Goal: Information Seeking & Learning: Check status

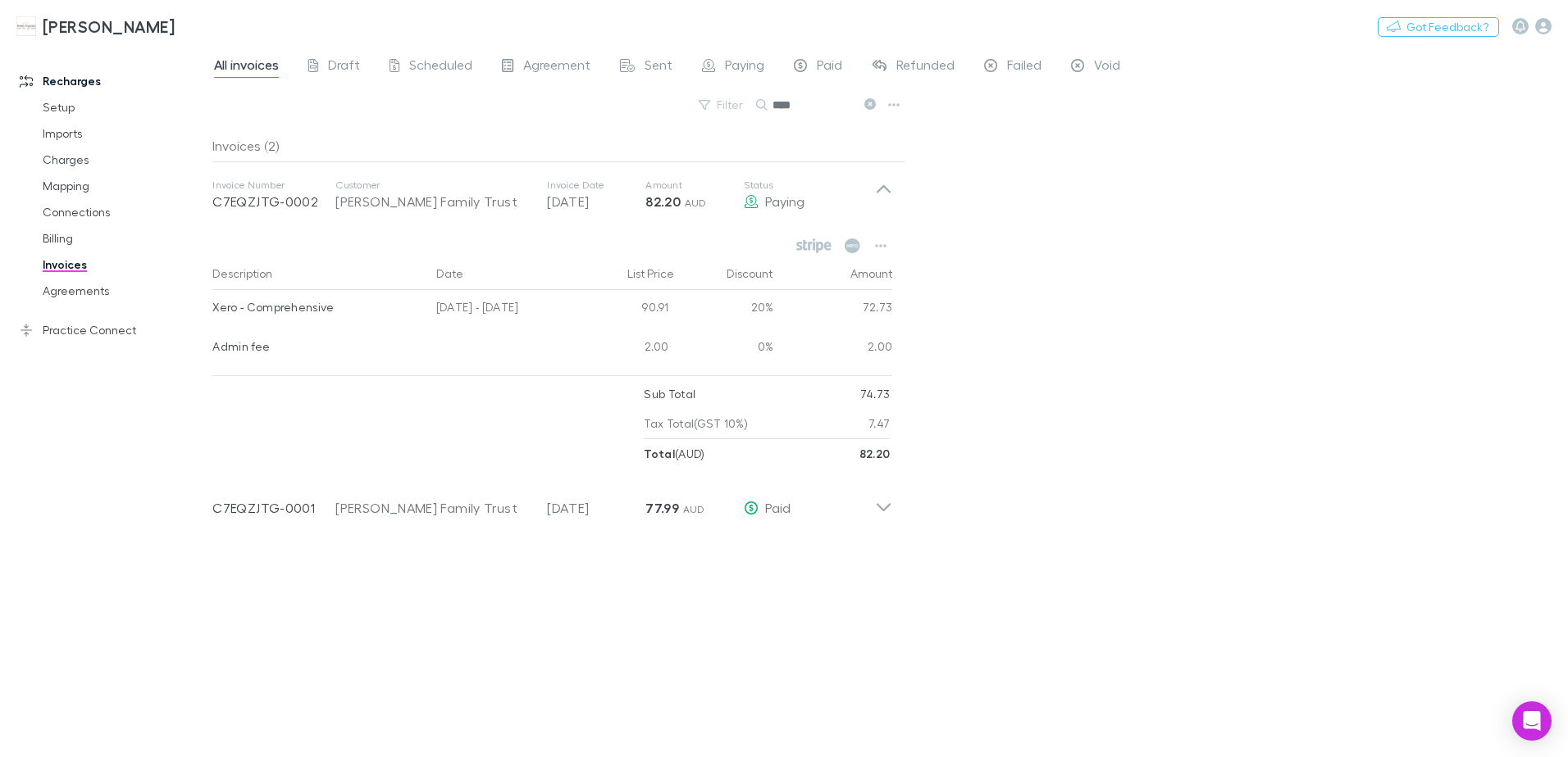
click at [66, 268] on link "Invoices" at bounding box center [123, 265] width 195 height 26
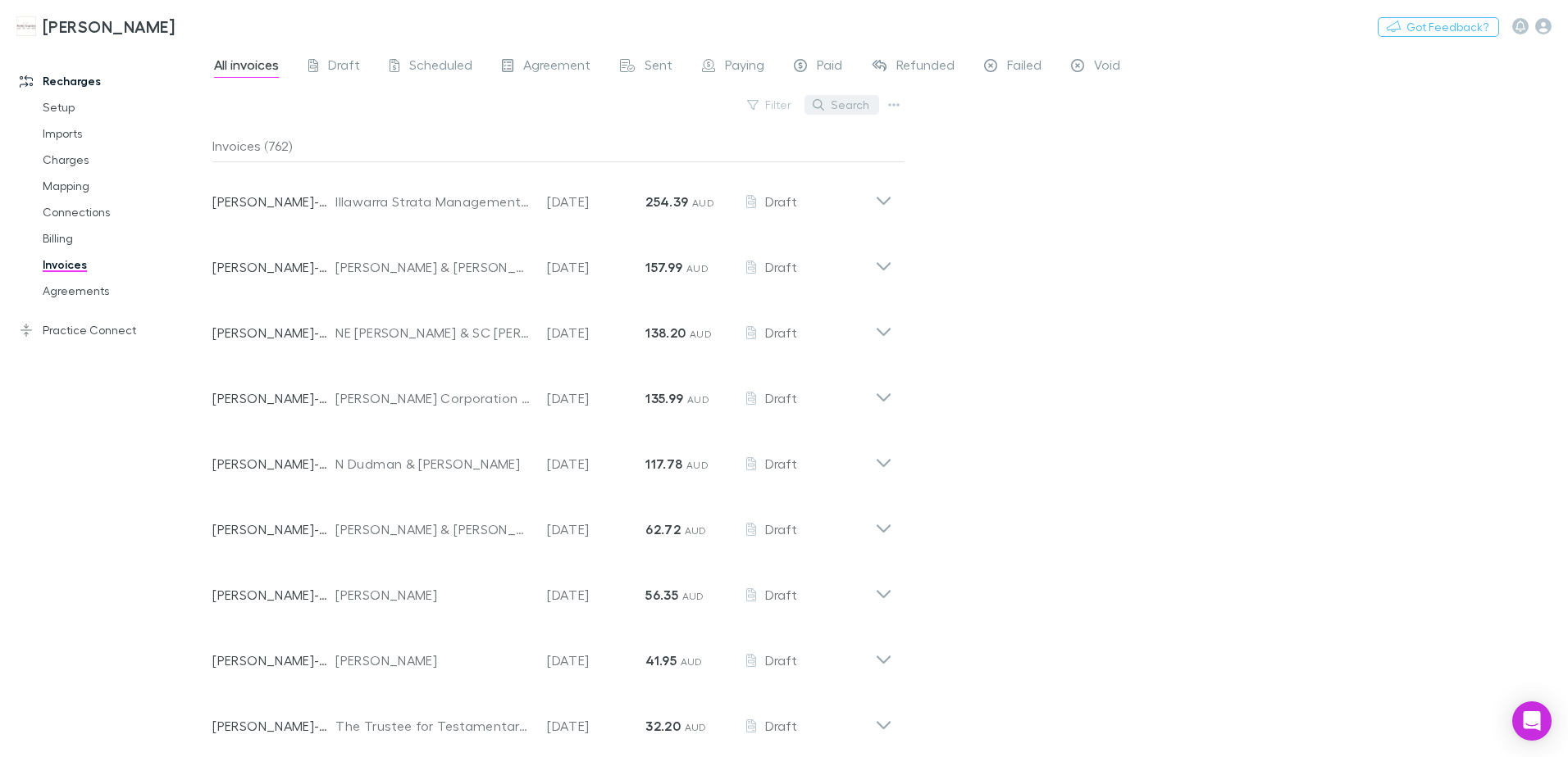
click at [861, 110] on button "Search" at bounding box center [841, 105] width 74 height 20
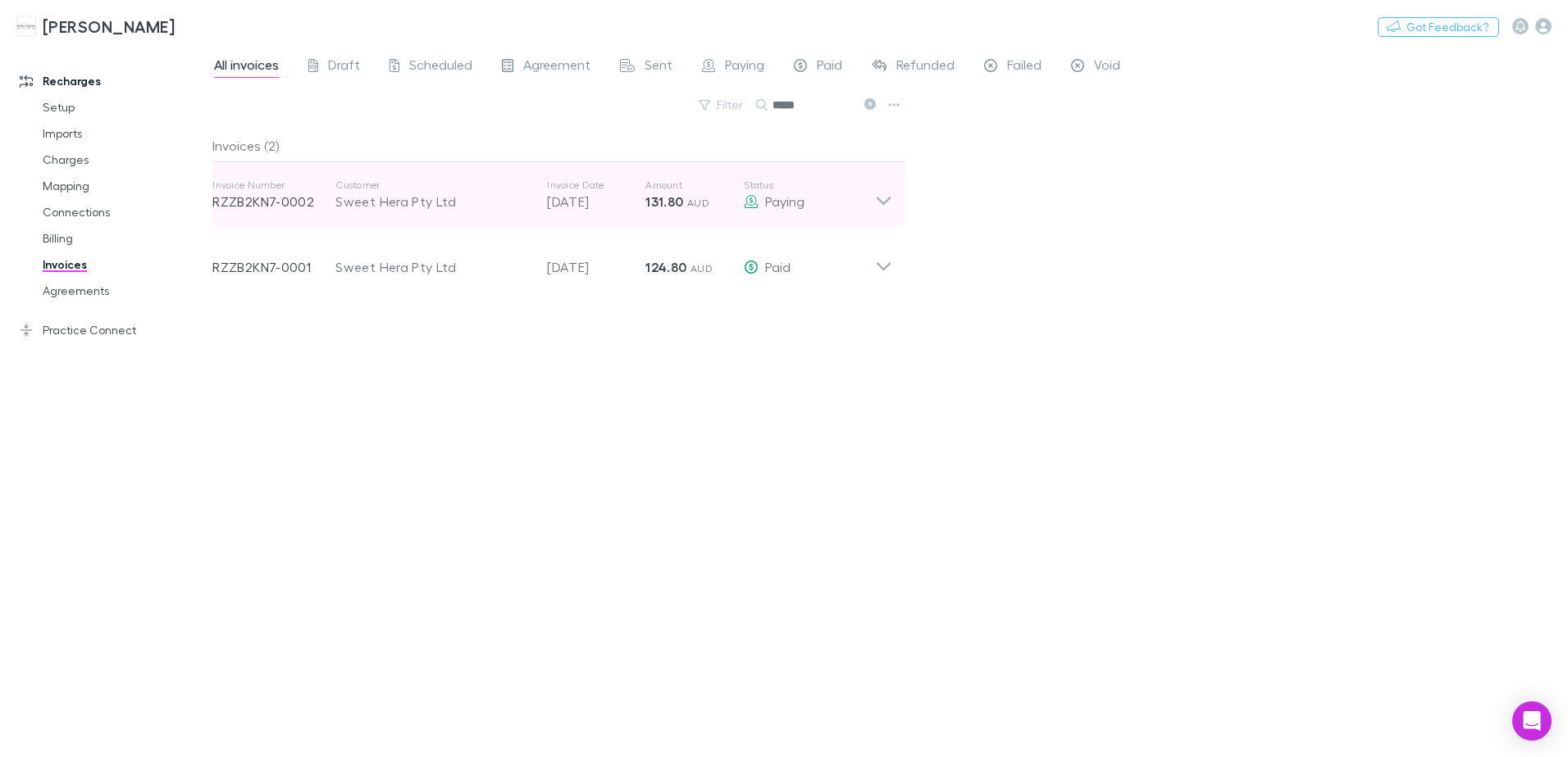
type input "*****"
click at [888, 199] on icon at bounding box center [883, 200] width 14 height 8
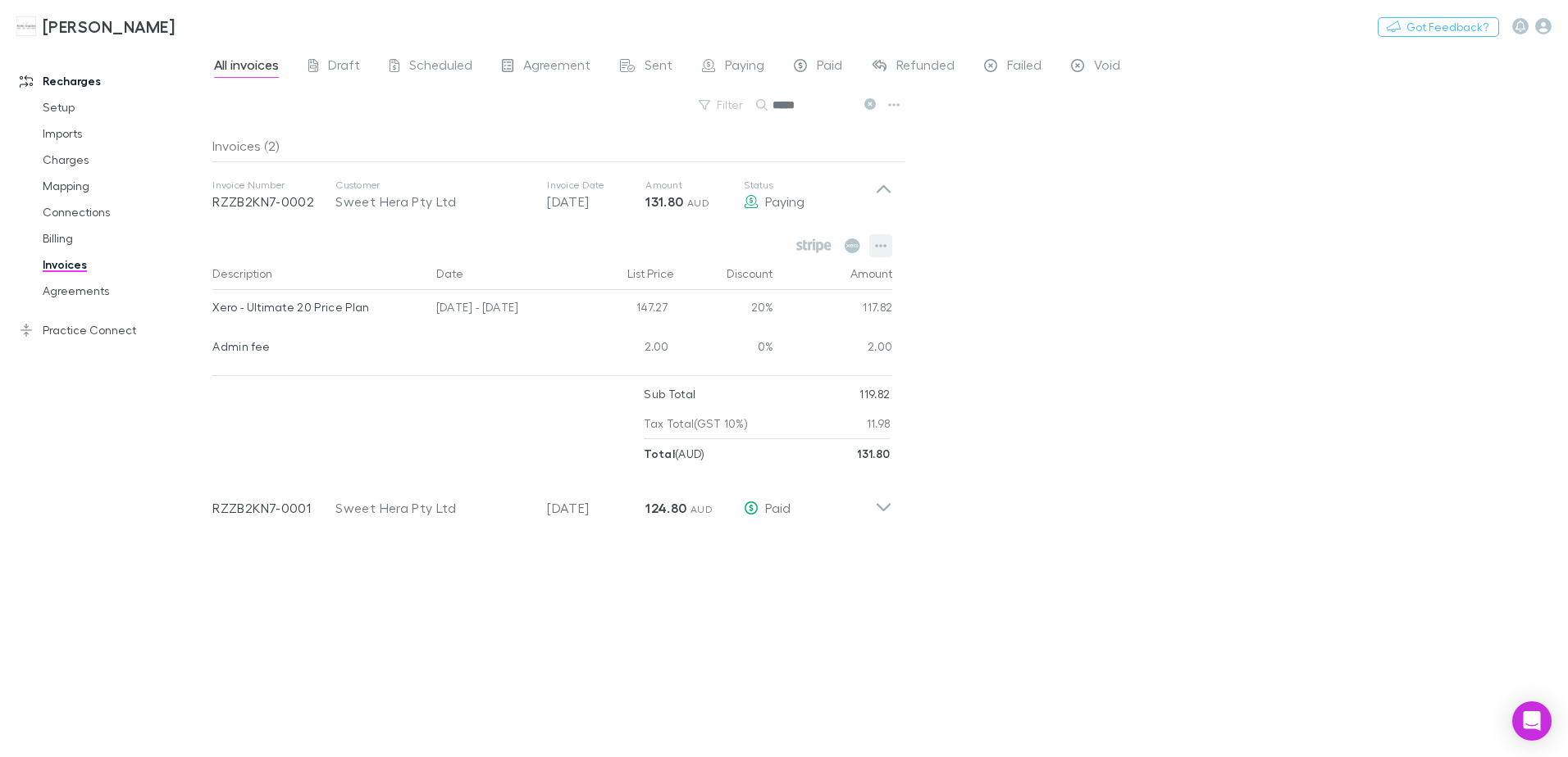
click at [882, 248] on icon "button" at bounding box center [880, 246] width 11 height 13
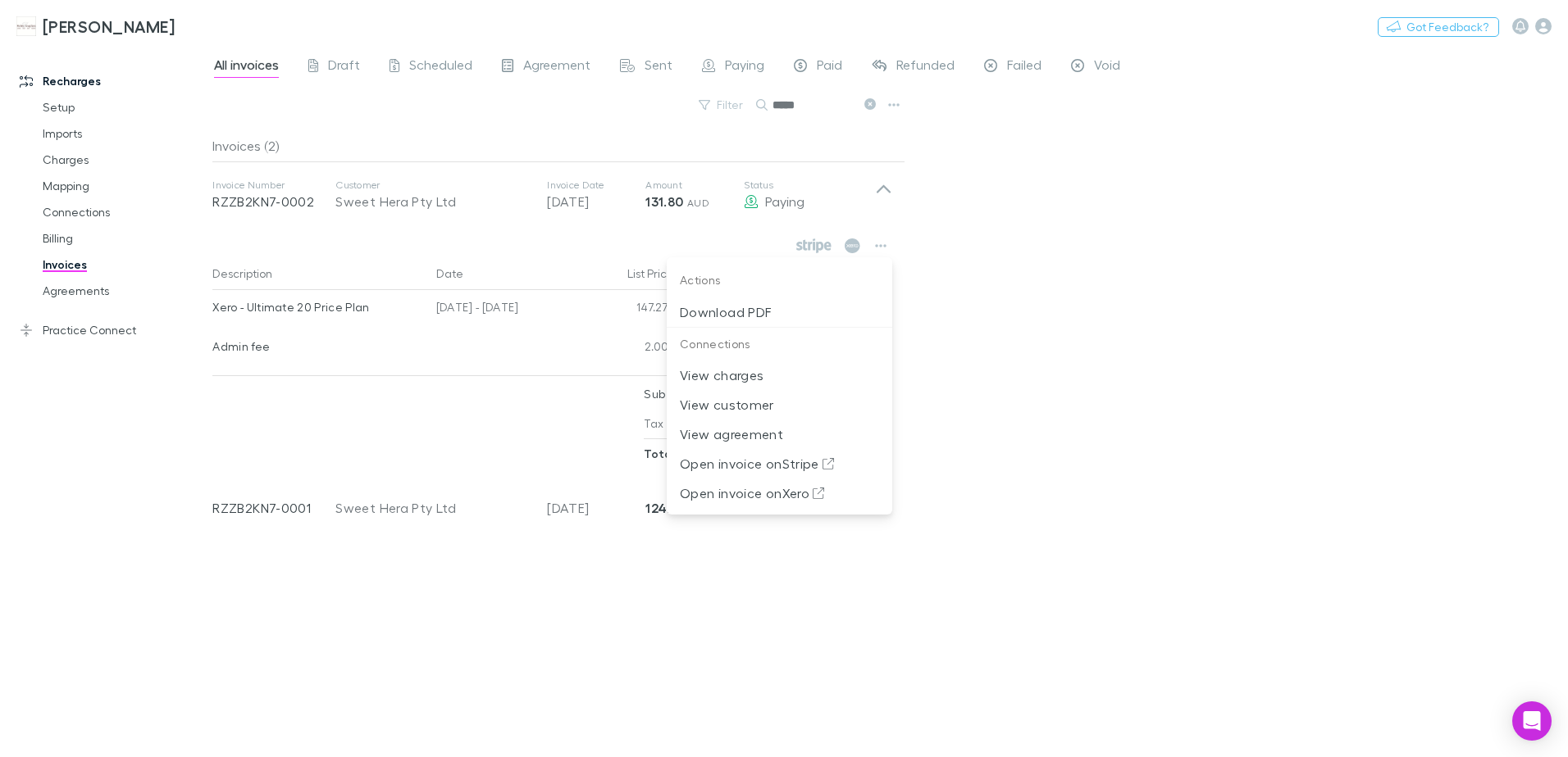
click at [467, 412] on div at bounding box center [784, 378] width 1568 height 757
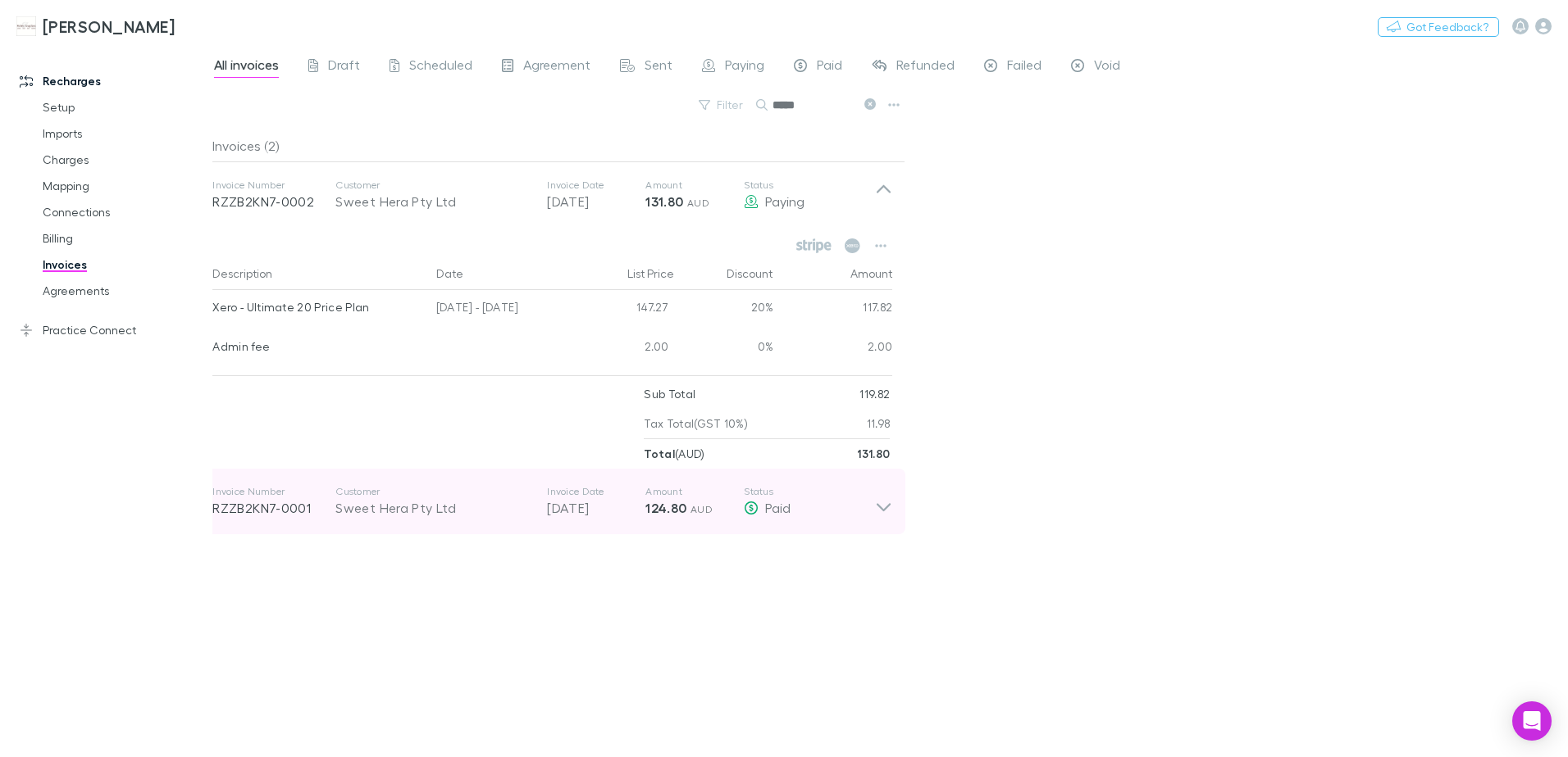
click at [884, 504] on icon at bounding box center [883, 502] width 17 height 33
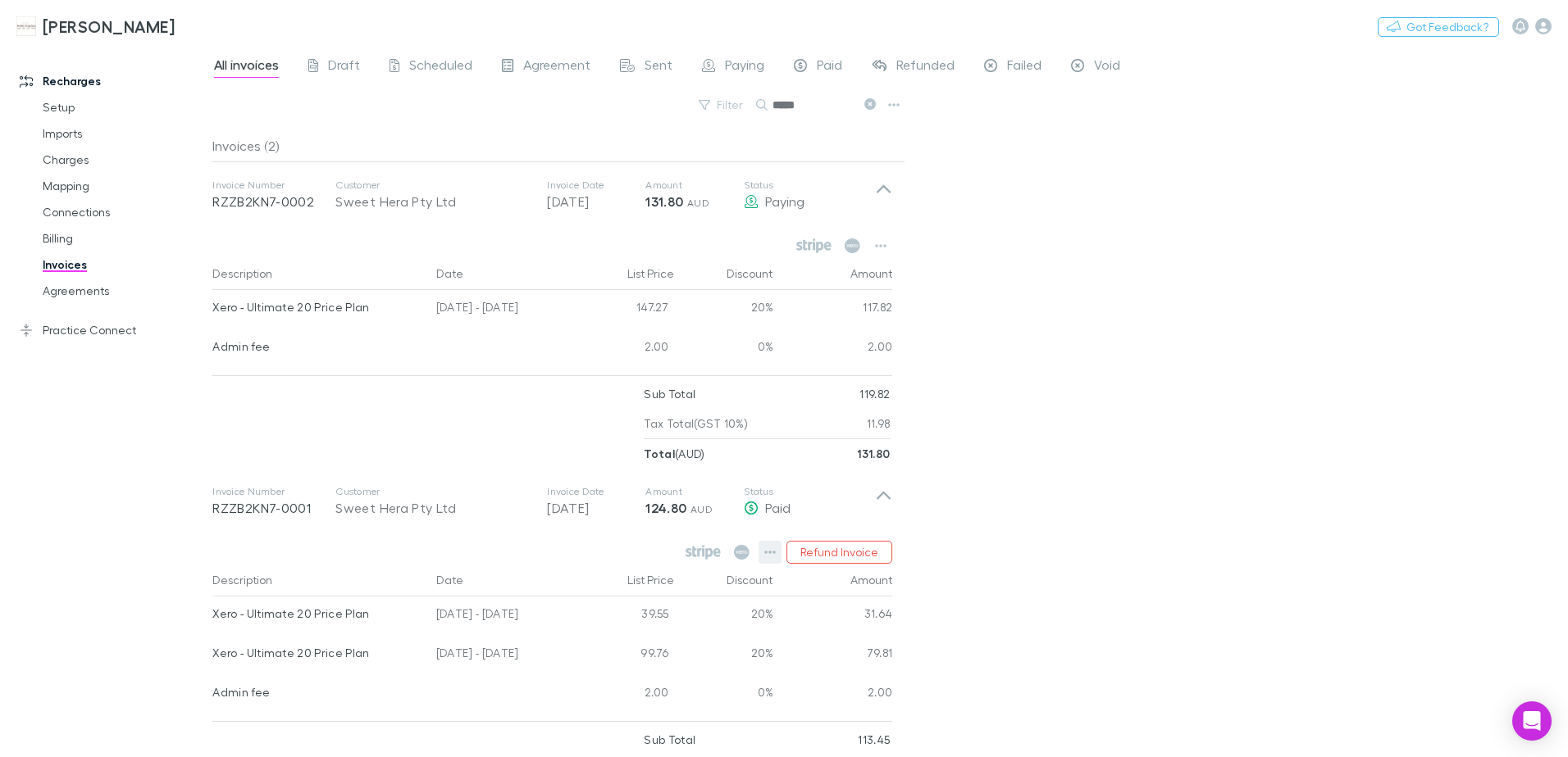
click at [776, 549] on icon "button" at bounding box center [770, 552] width 11 height 13
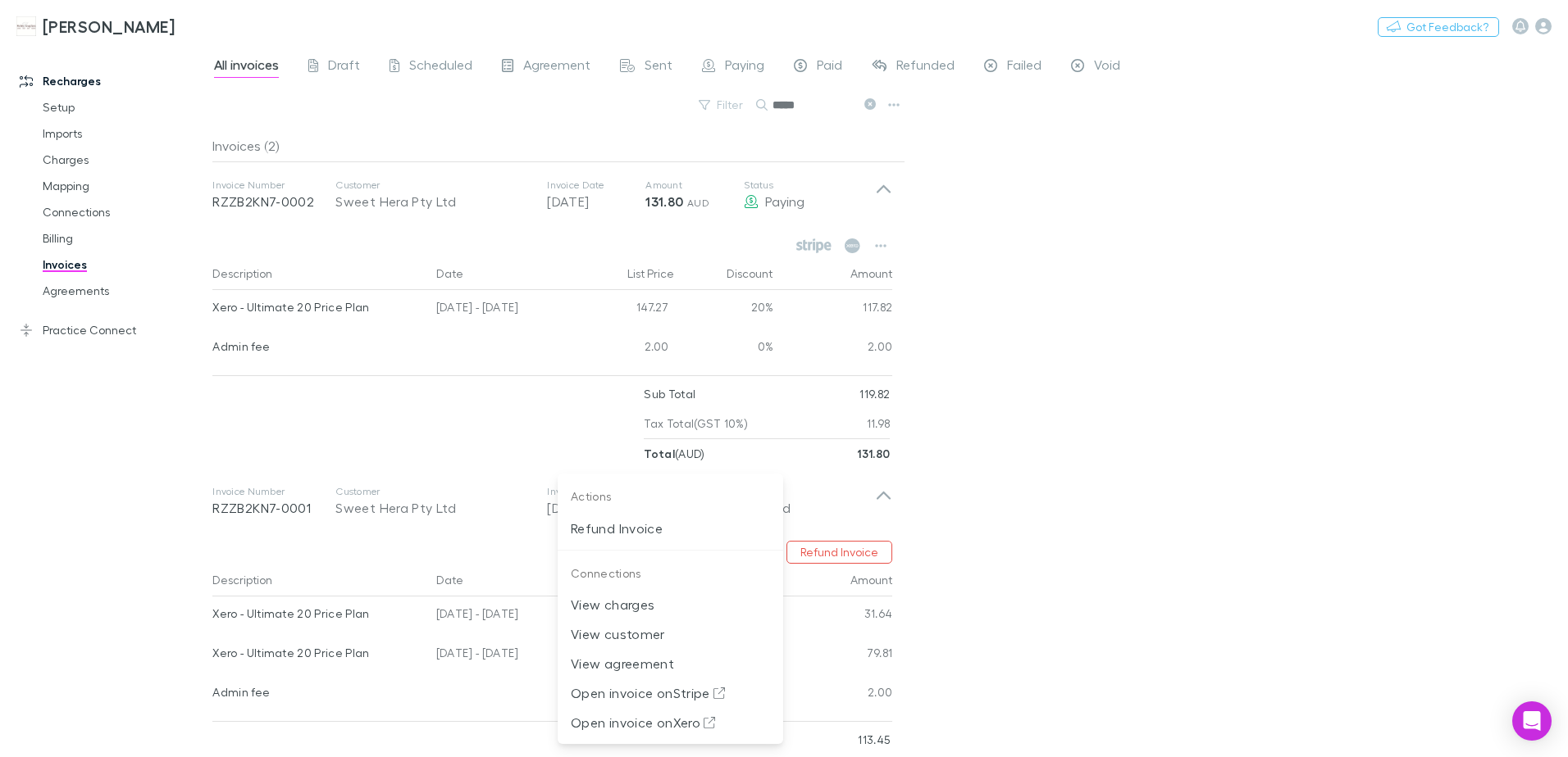
click at [482, 562] on div at bounding box center [784, 378] width 1568 height 757
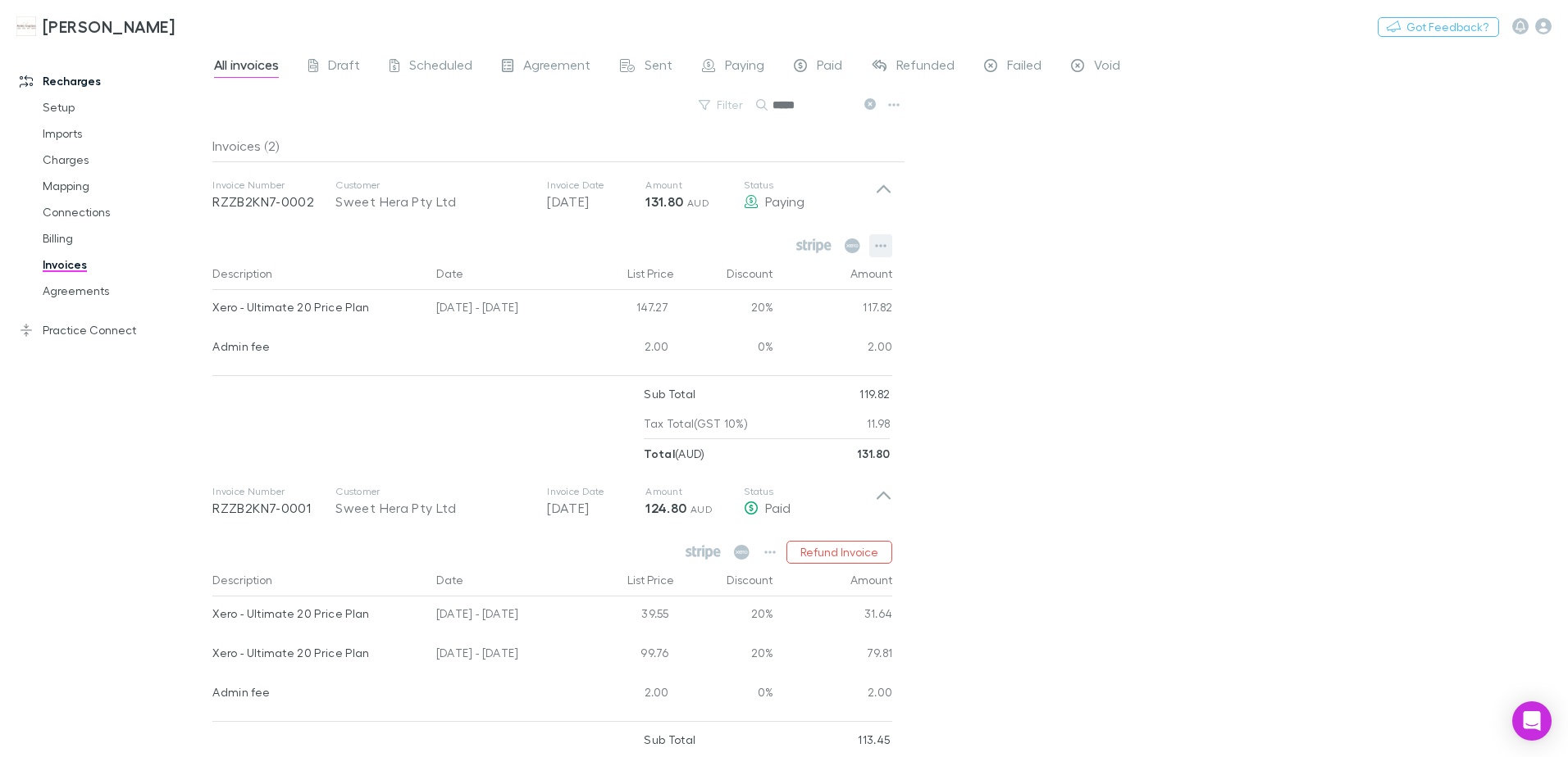
click at [878, 247] on icon "button" at bounding box center [880, 246] width 11 height 13
click at [480, 537] on div at bounding box center [784, 378] width 1568 height 757
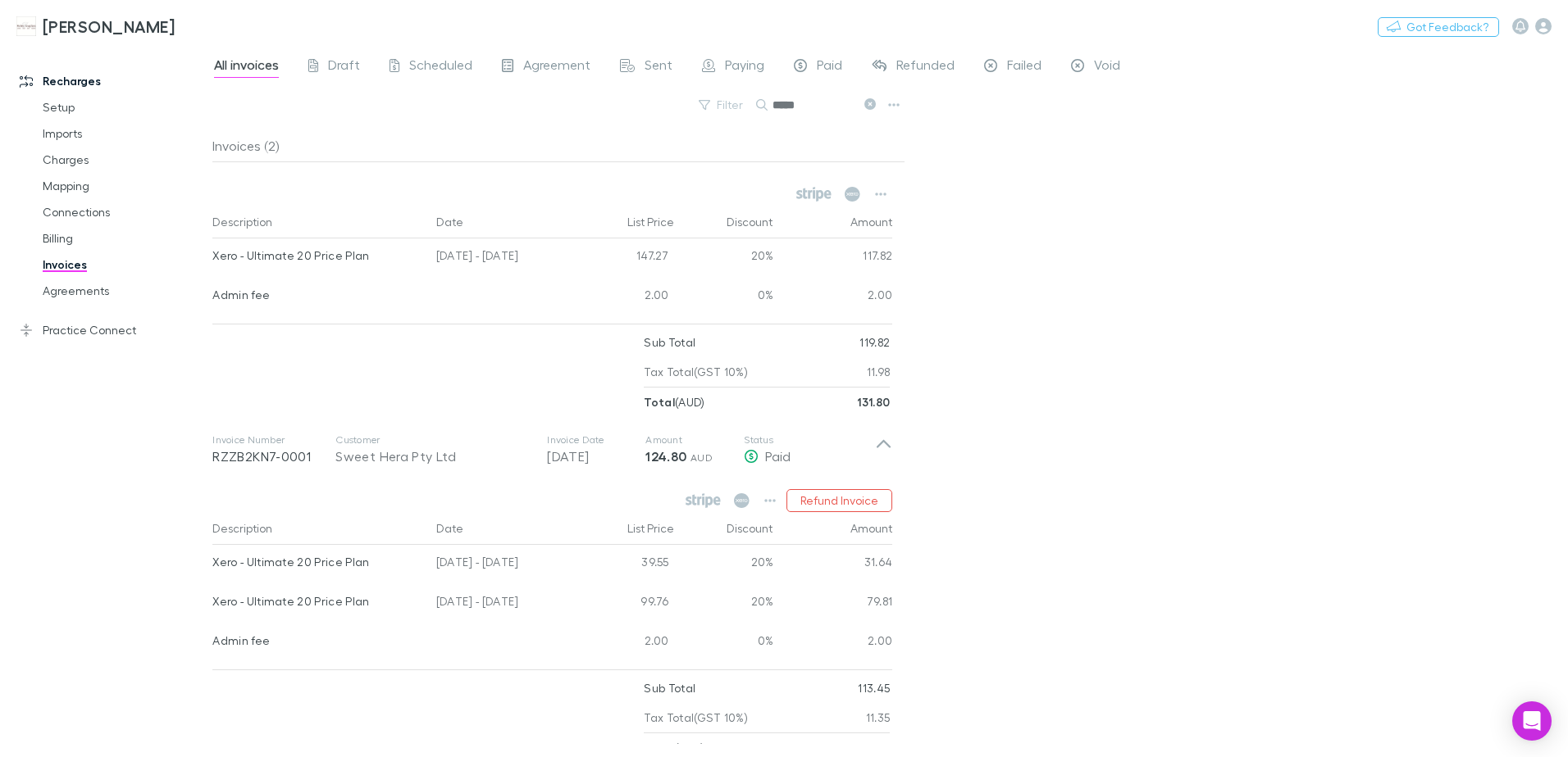
scroll to position [71, 0]
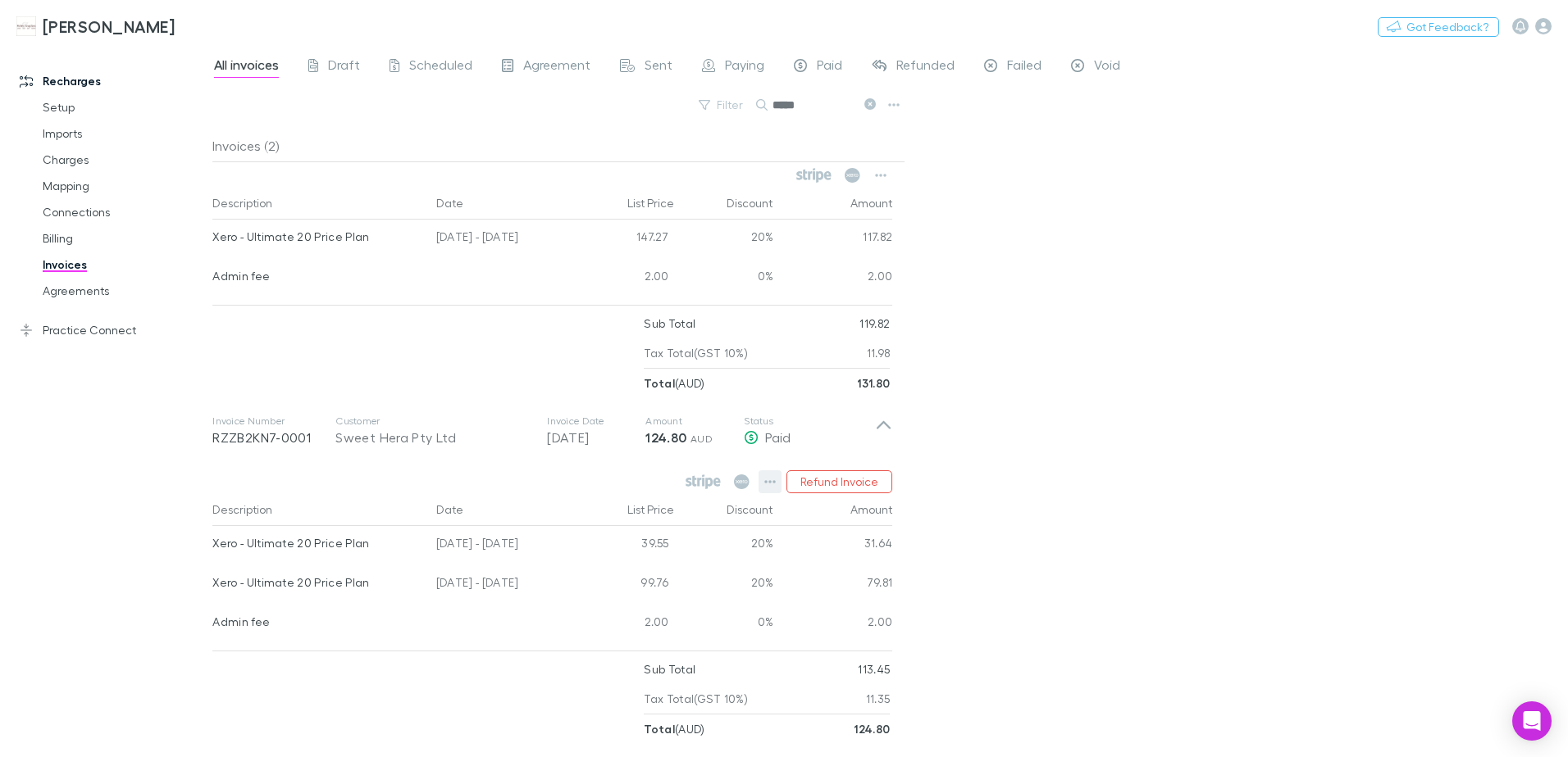
click at [763, 478] on button "button" at bounding box center [770, 482] width 23 height 23
click at [445, 453] on div at bounding box center [784, 378] width 1568 height 757
click at [878, 177] on icon "button" at bounding box center [880, 175] width 11 height 13
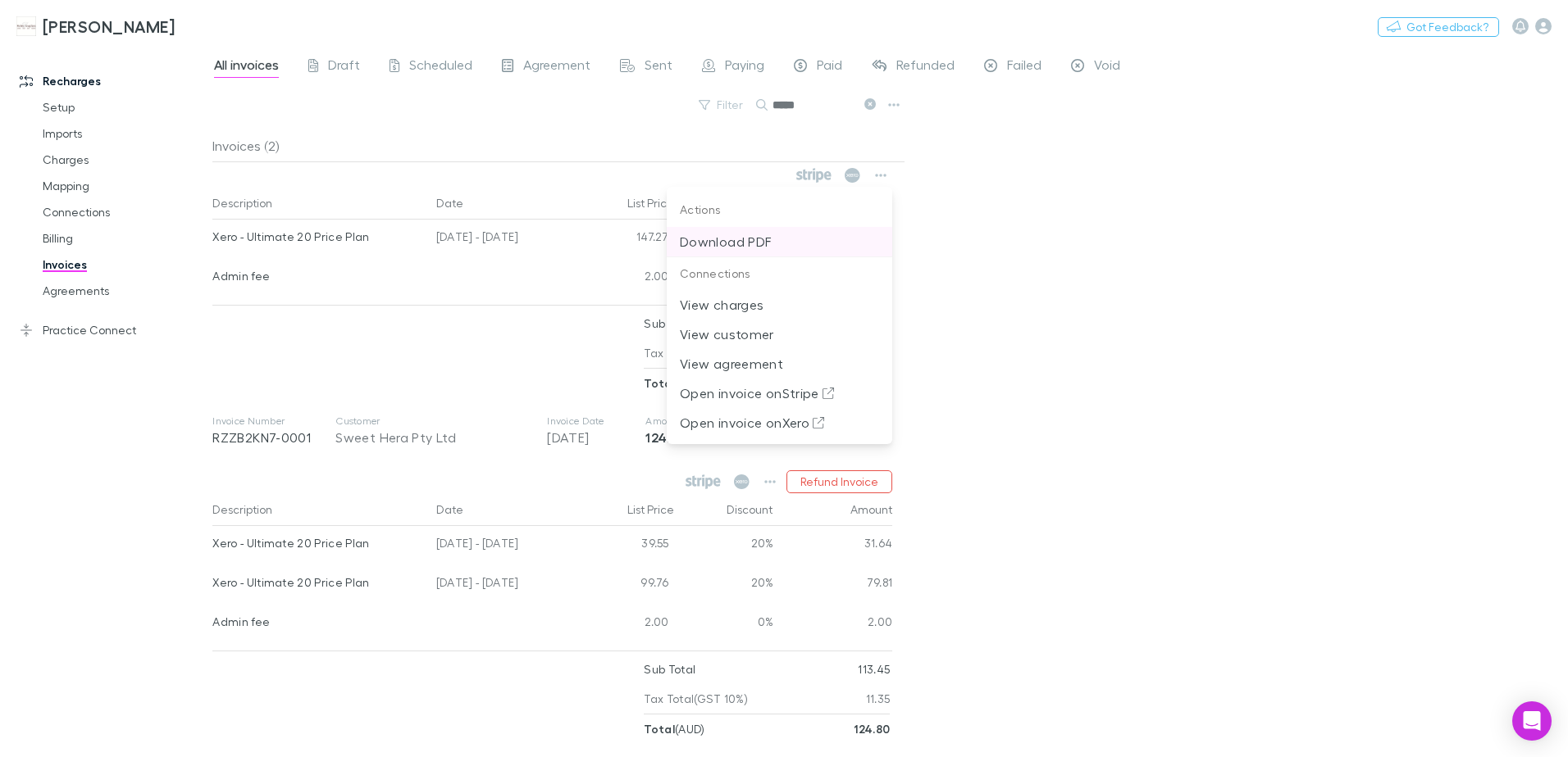
click at [734, 244] on p "Download PDF" at bounding box center [779, 241] width 199 height 20
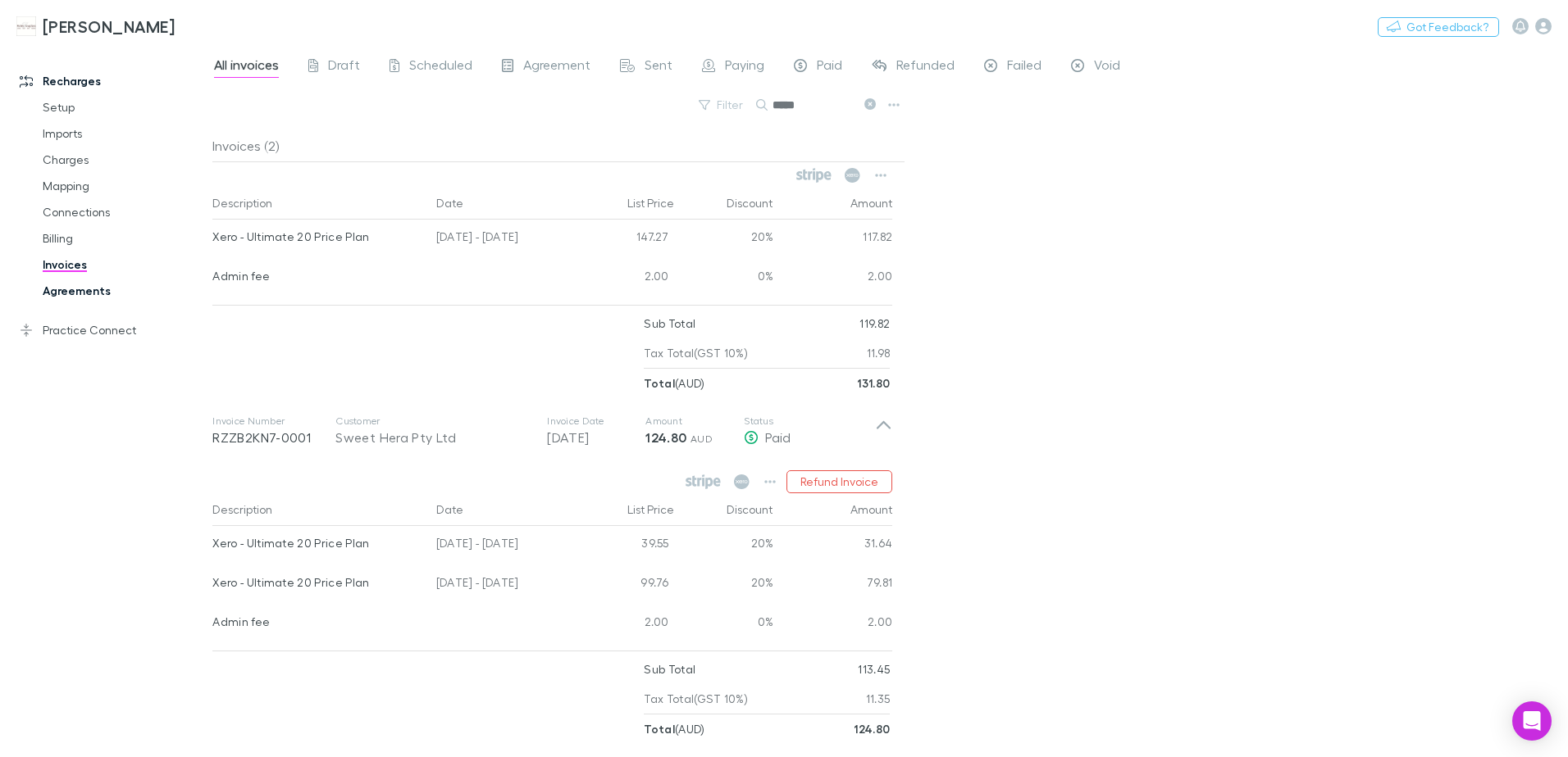
click at [74, 292] on link "Agreements" at bounding box center [123, 291] width 195 height 26
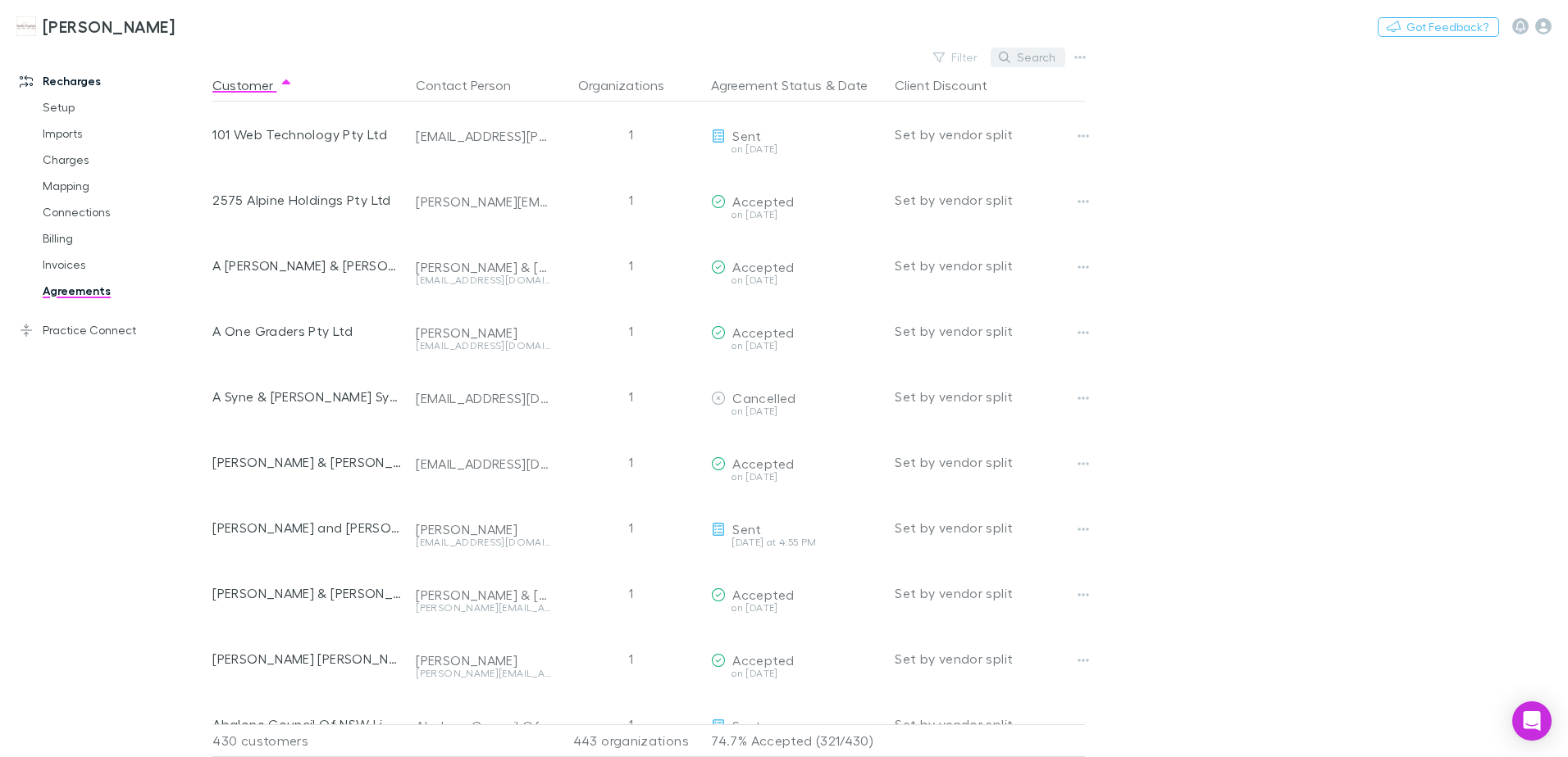
click at [1035, 52] on button "Search" at bounding box center [1028, 57] width 74 height 20
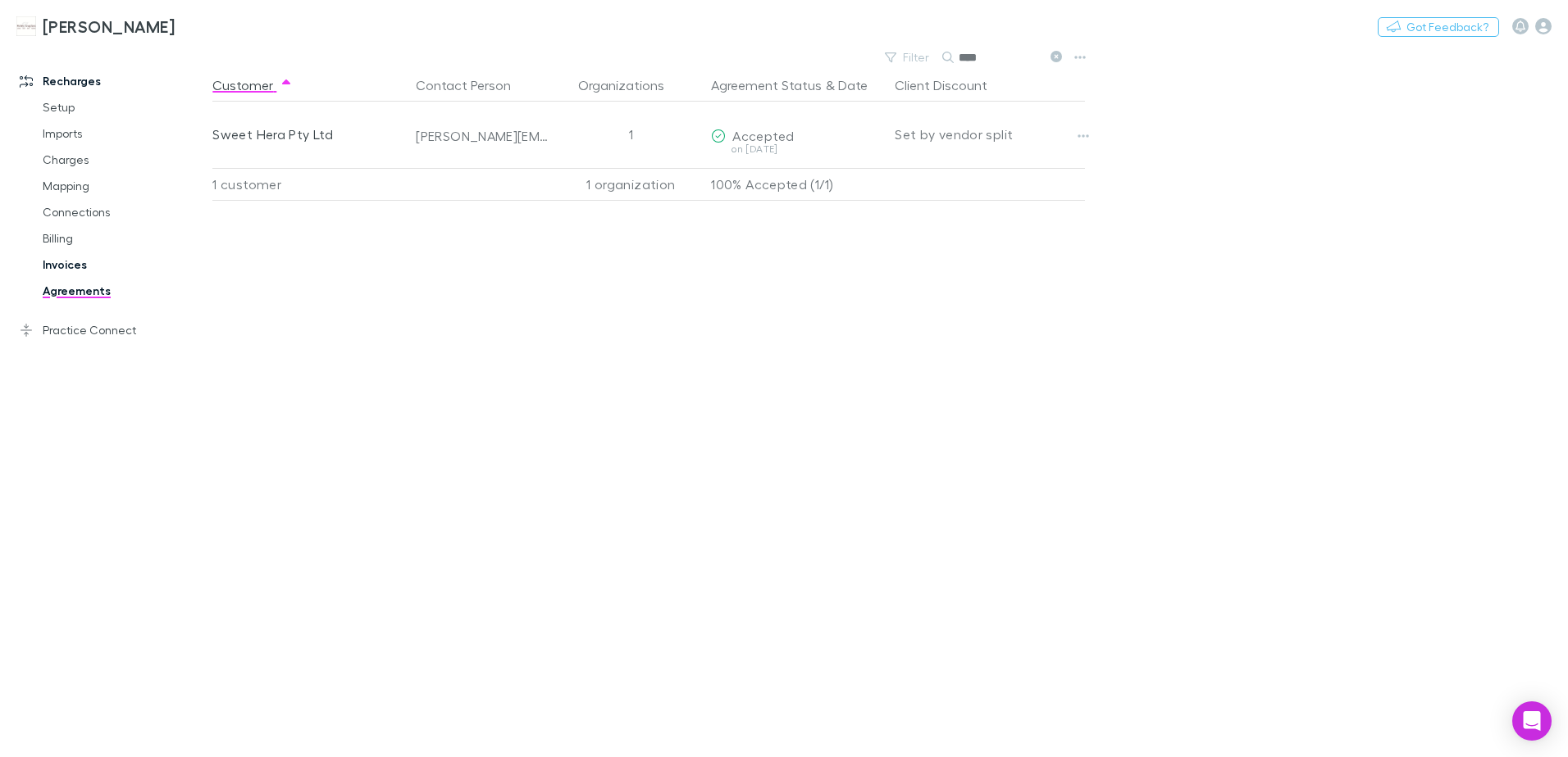
type input "****"
click at [52, 267] on link "Invoices" at bounding box center [123, 265] width 195 height 26
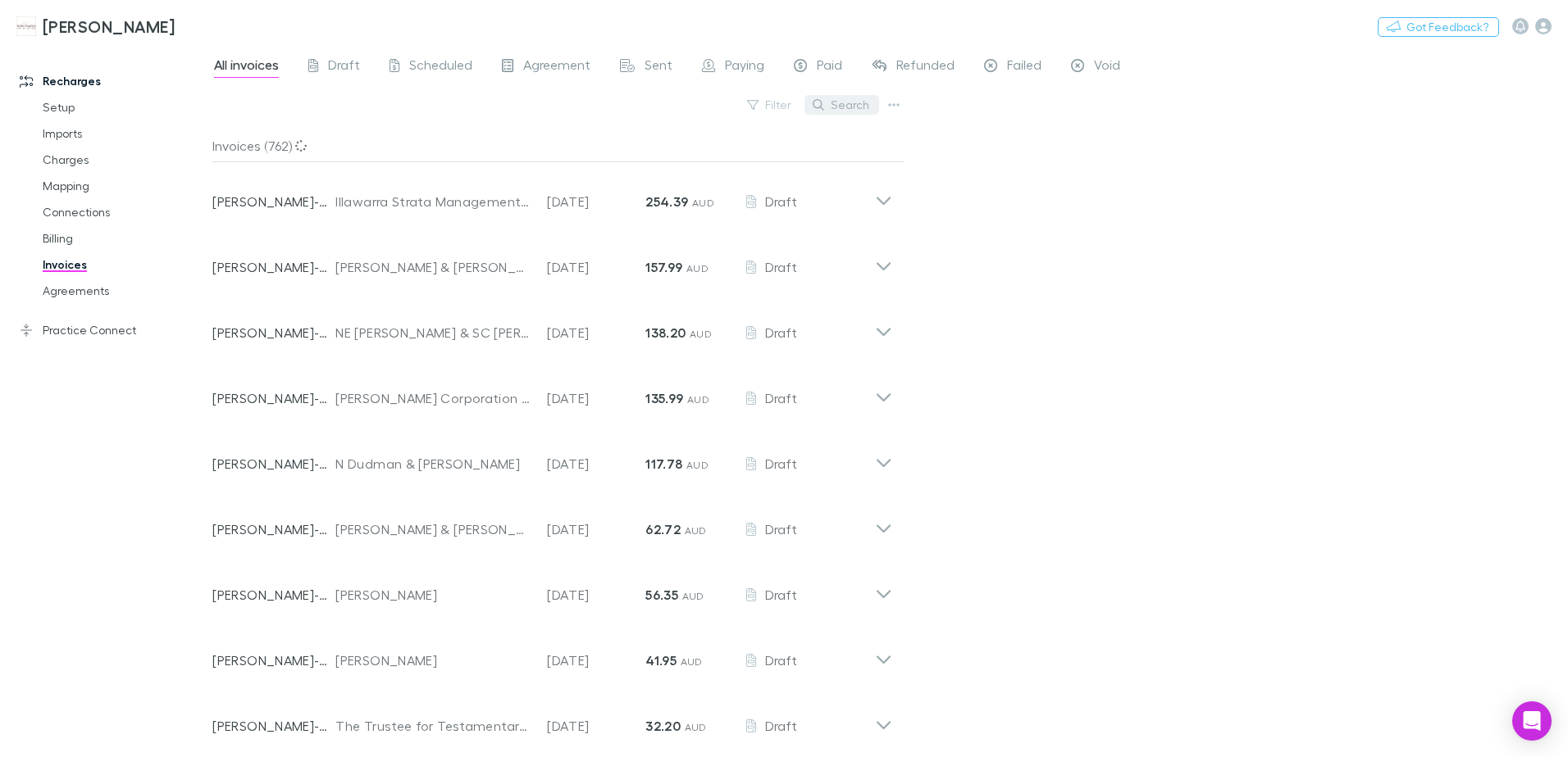
click at [854, 106] on button "Search" at bounding box center [841, 105] width 74 height 20
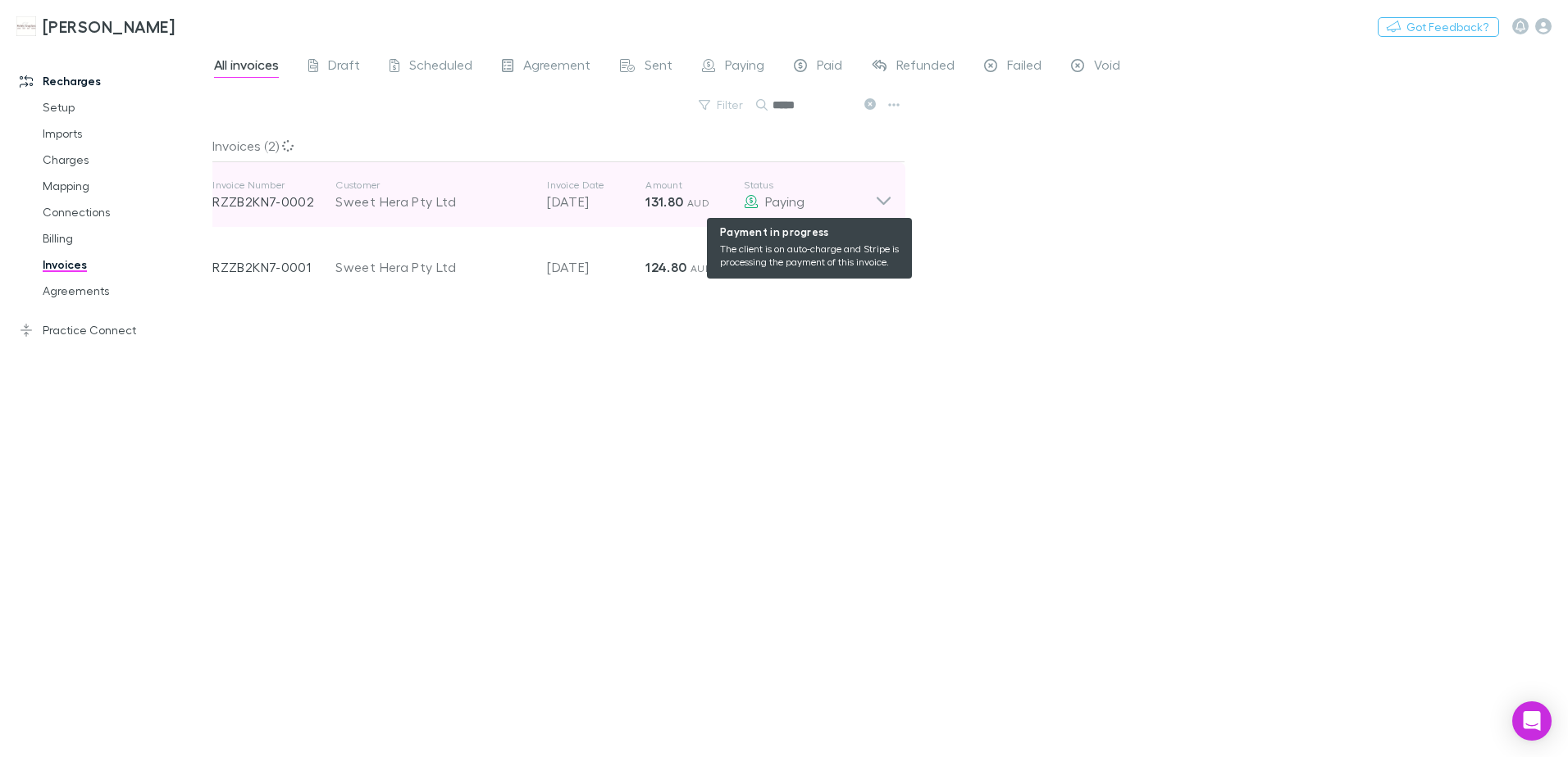
type input "*****"
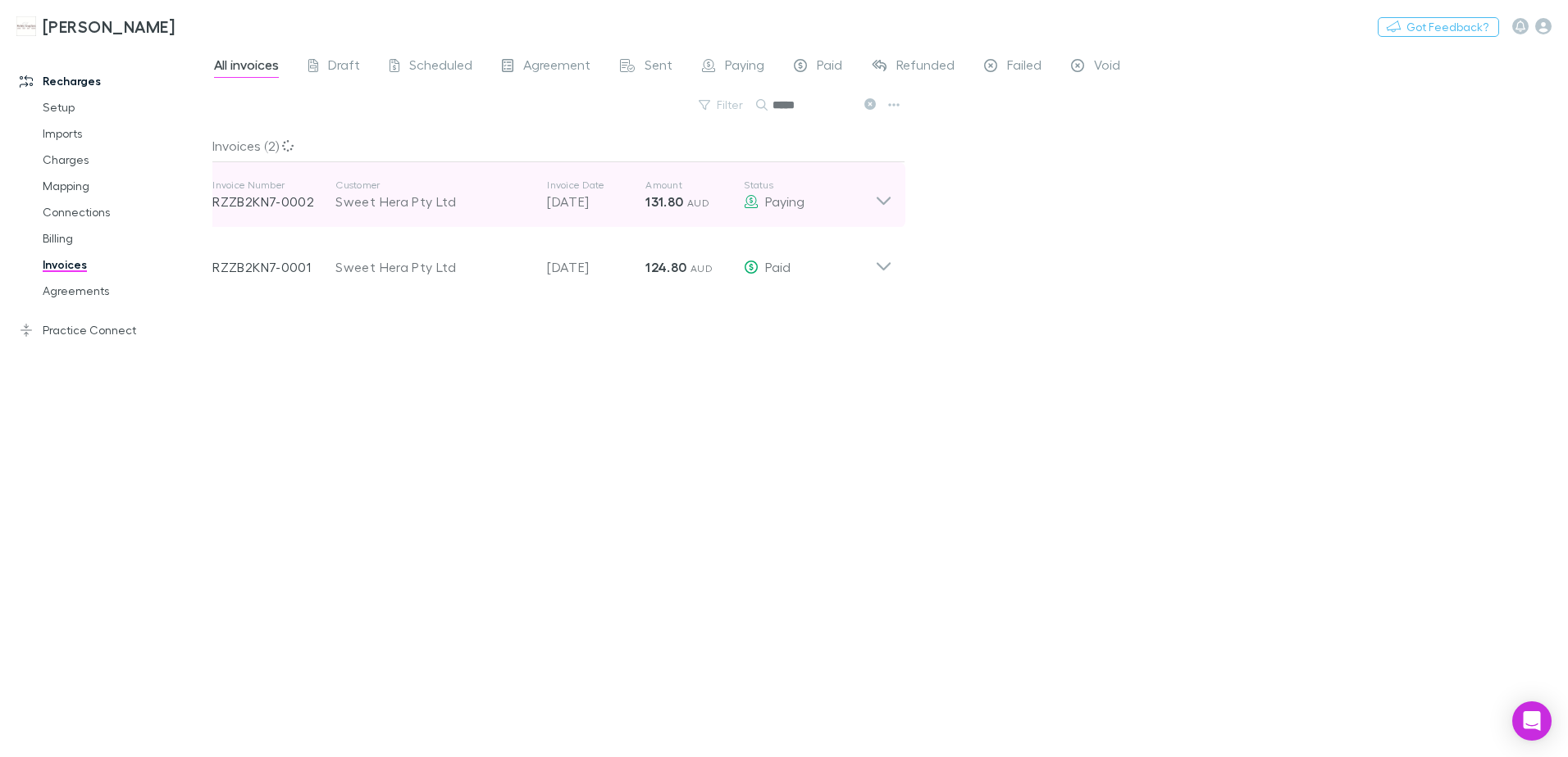
click at [877, 204] on icon at bounding box center [883, 195] width 17 height 33
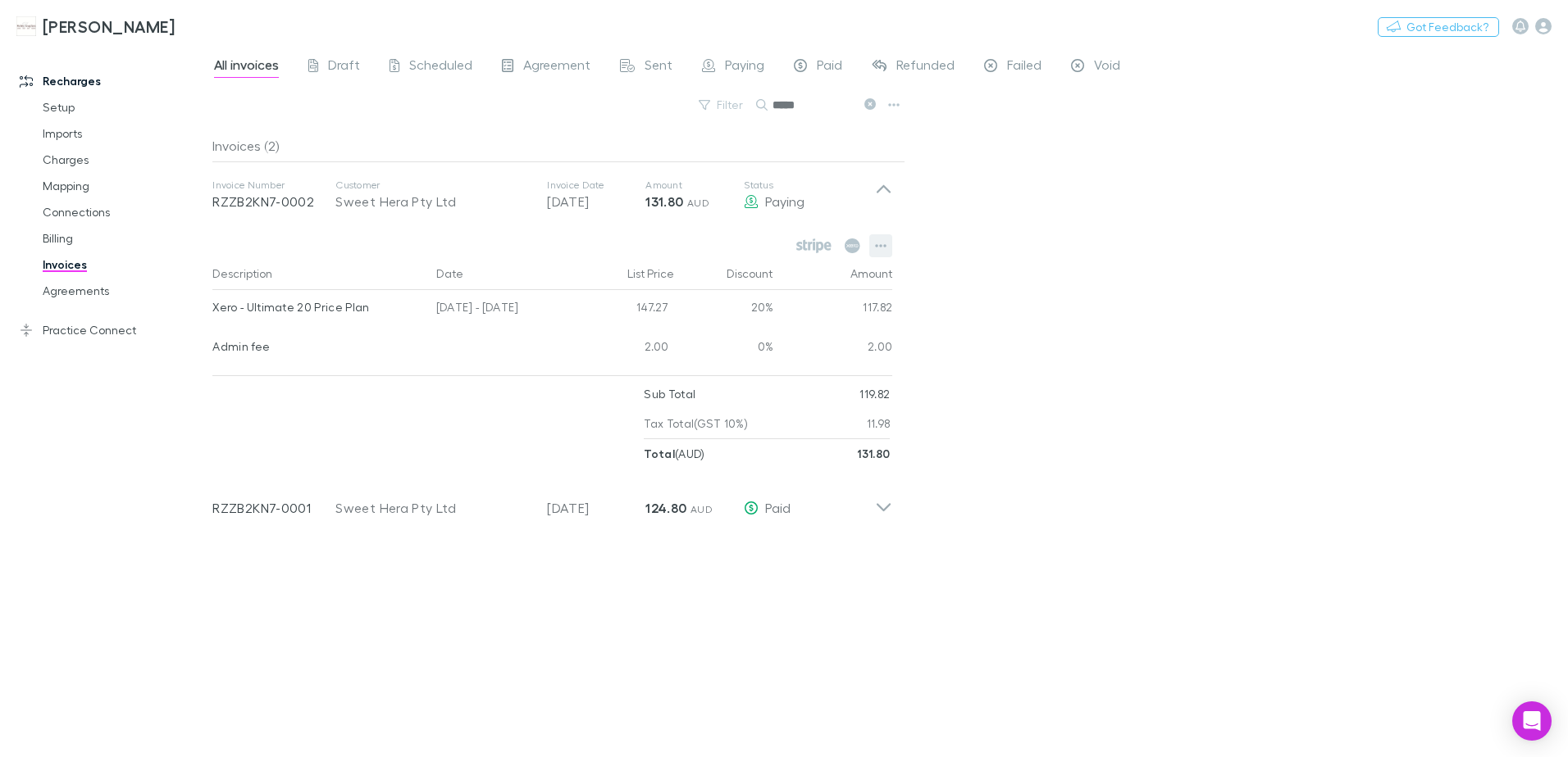
click at [879, 246] on icon "button" at bounding box center [880, 246] width 11 height 13
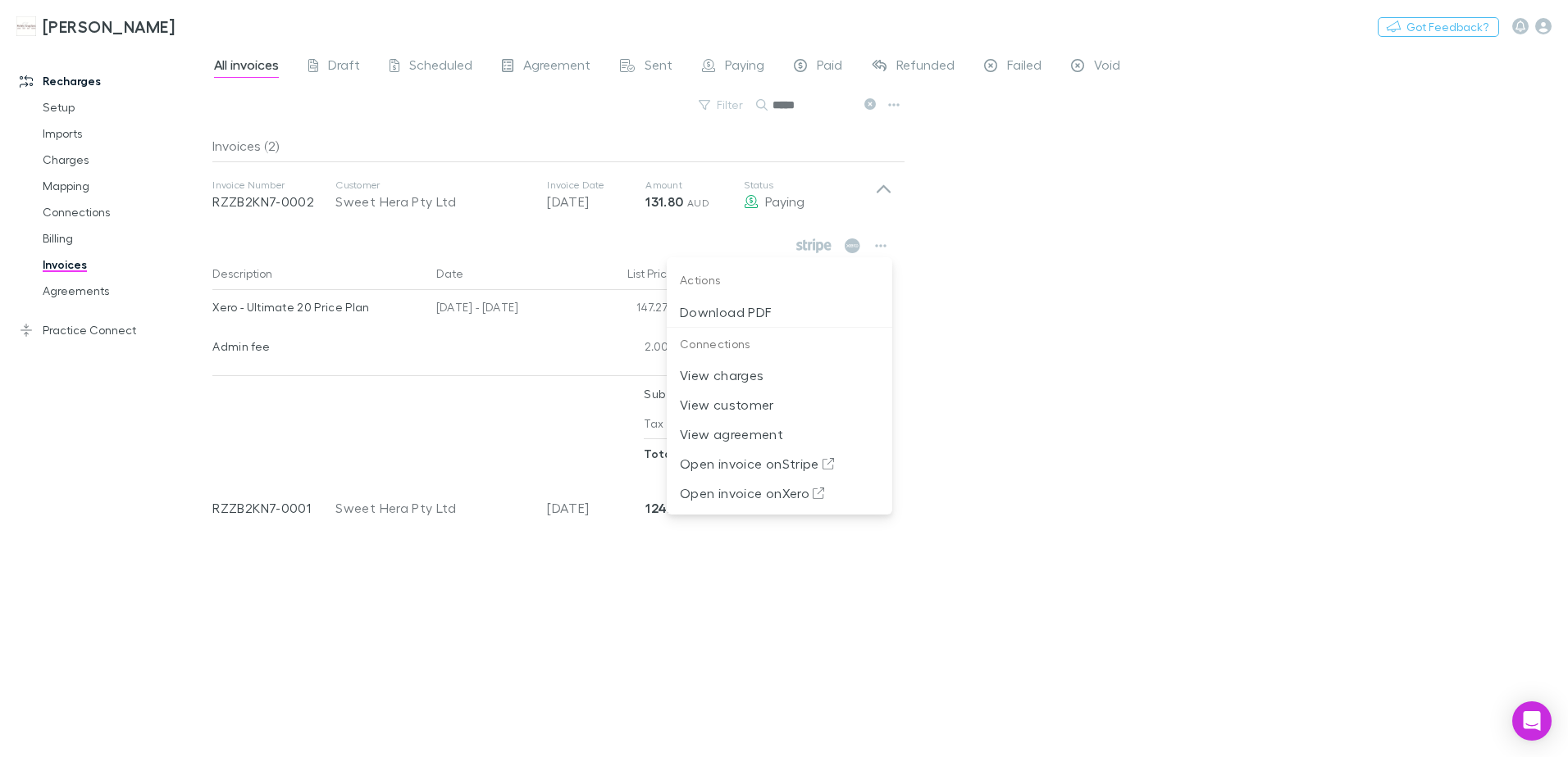
click at [1036, 629] on div at bounding box center [784, 378] width 1568 height 757
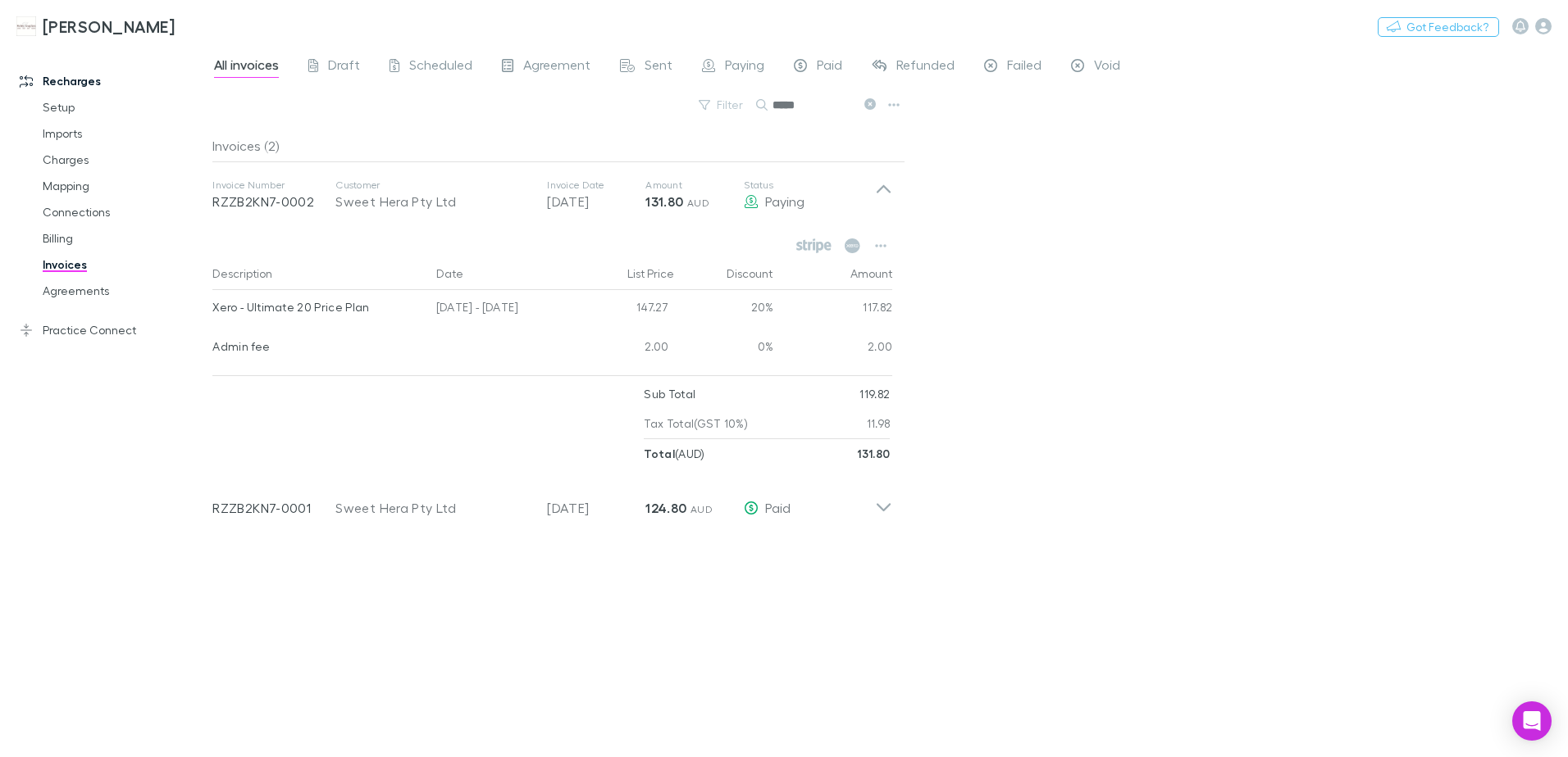
drag, startPoint x: 871, startPoint y: 99, endPoint x: 841, endPoint y: 108, distance: 31.3
click at [871, 99] on icon at bounding box center [869, 104] width 11 height 11
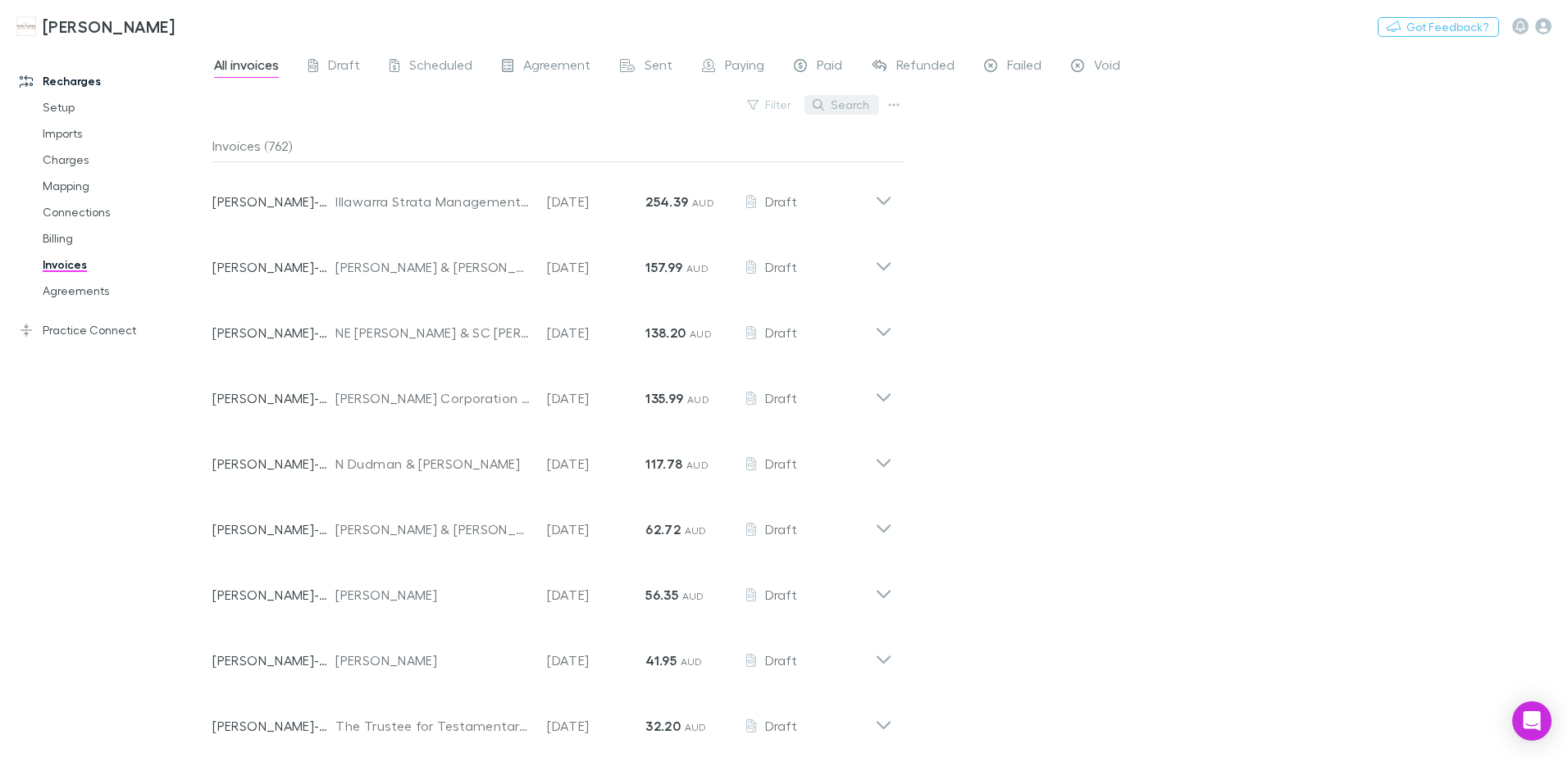
click at [849, 103] on button "Search" at bounding box center [841, 105] width 74 height 20
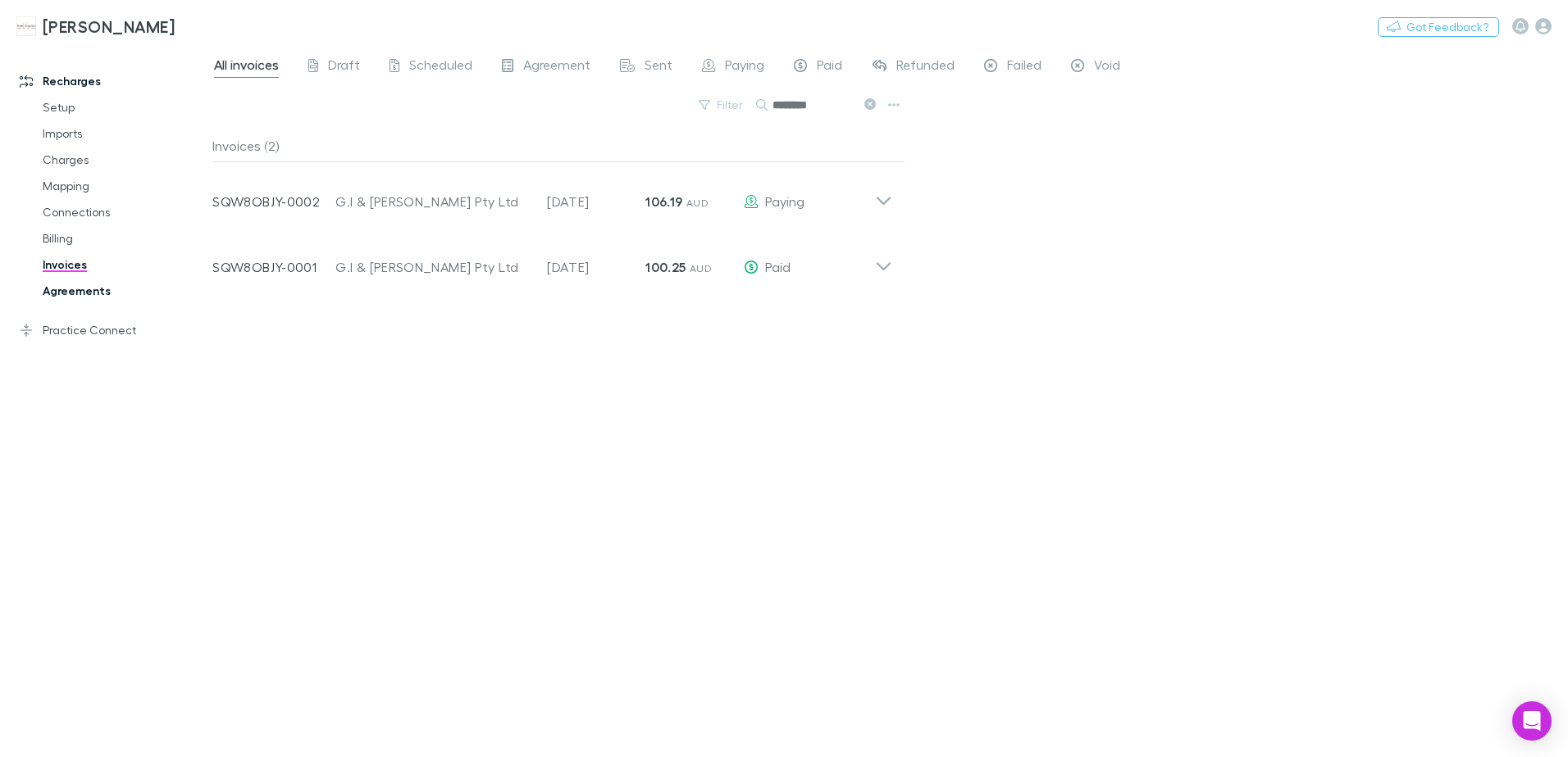
type input "********"
click at [99, 296] on link "Agreements" at bounding box center [123, 291] width 195 height 26
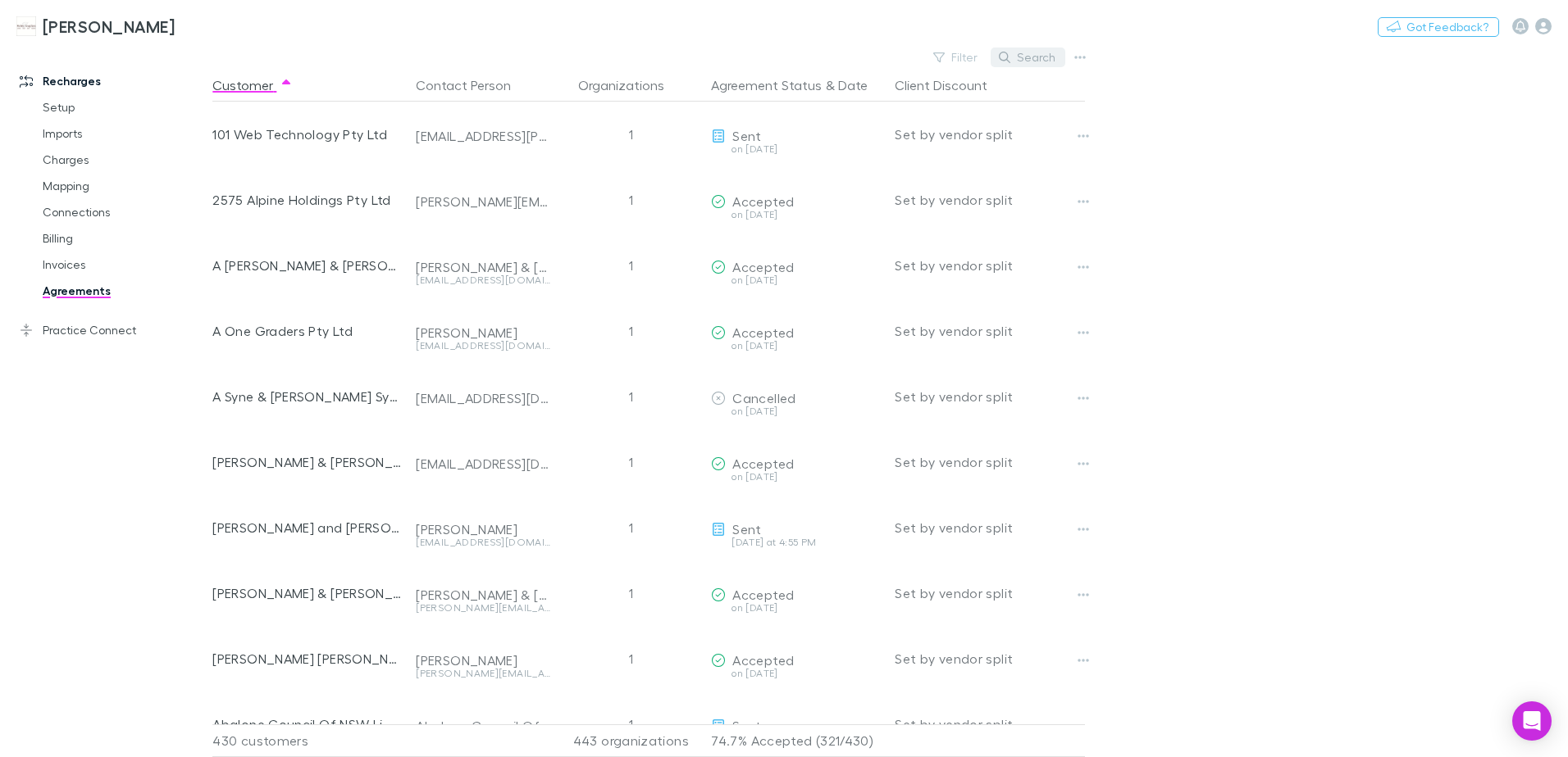
click at [1035, 56] on button "Search" at bounding box center [1028, 57] width 74 height 20
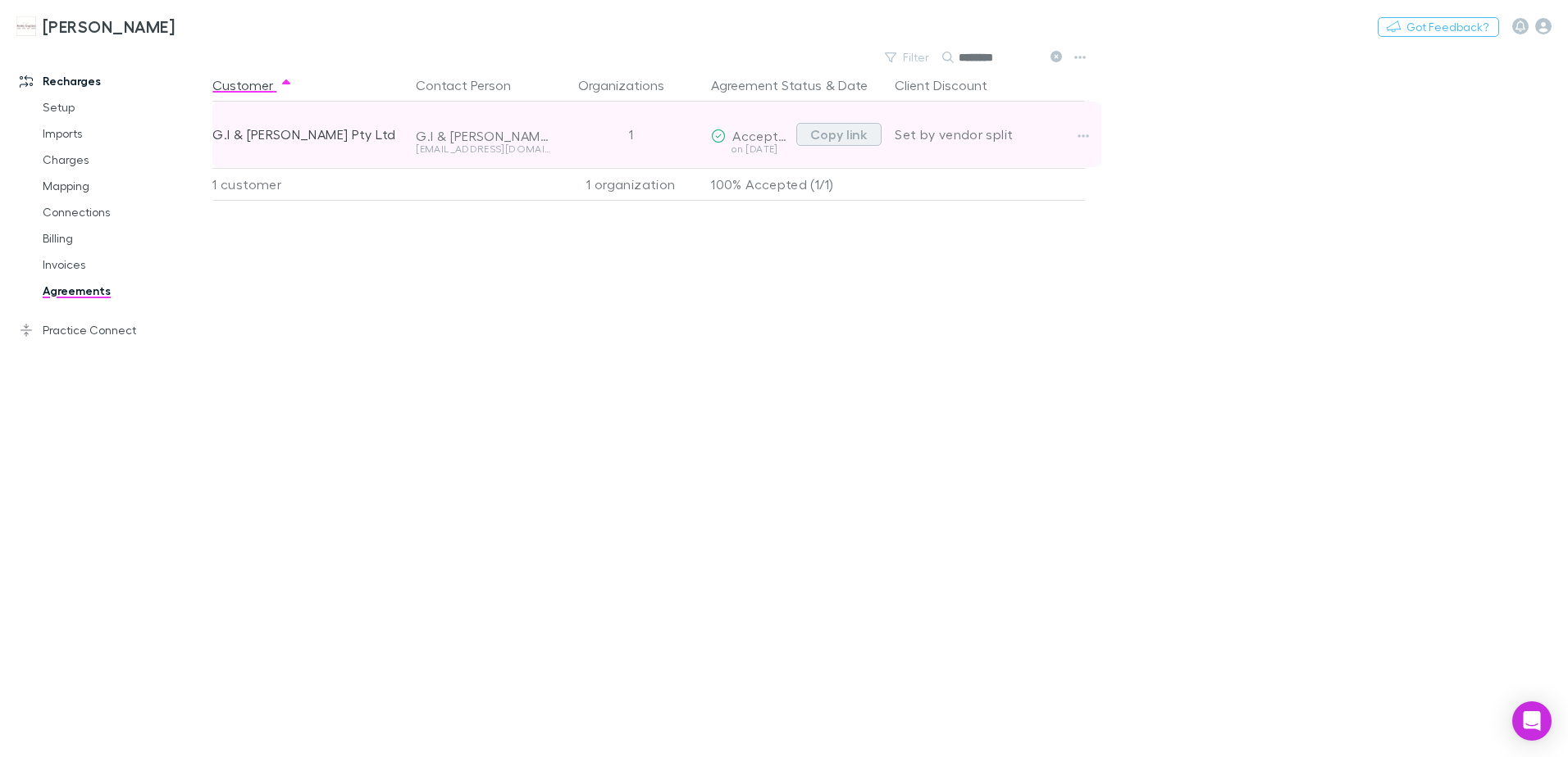
type input "********"
click at [861, 133] on button "Copy link" at bounding box center [839, 135] width 86 height 23
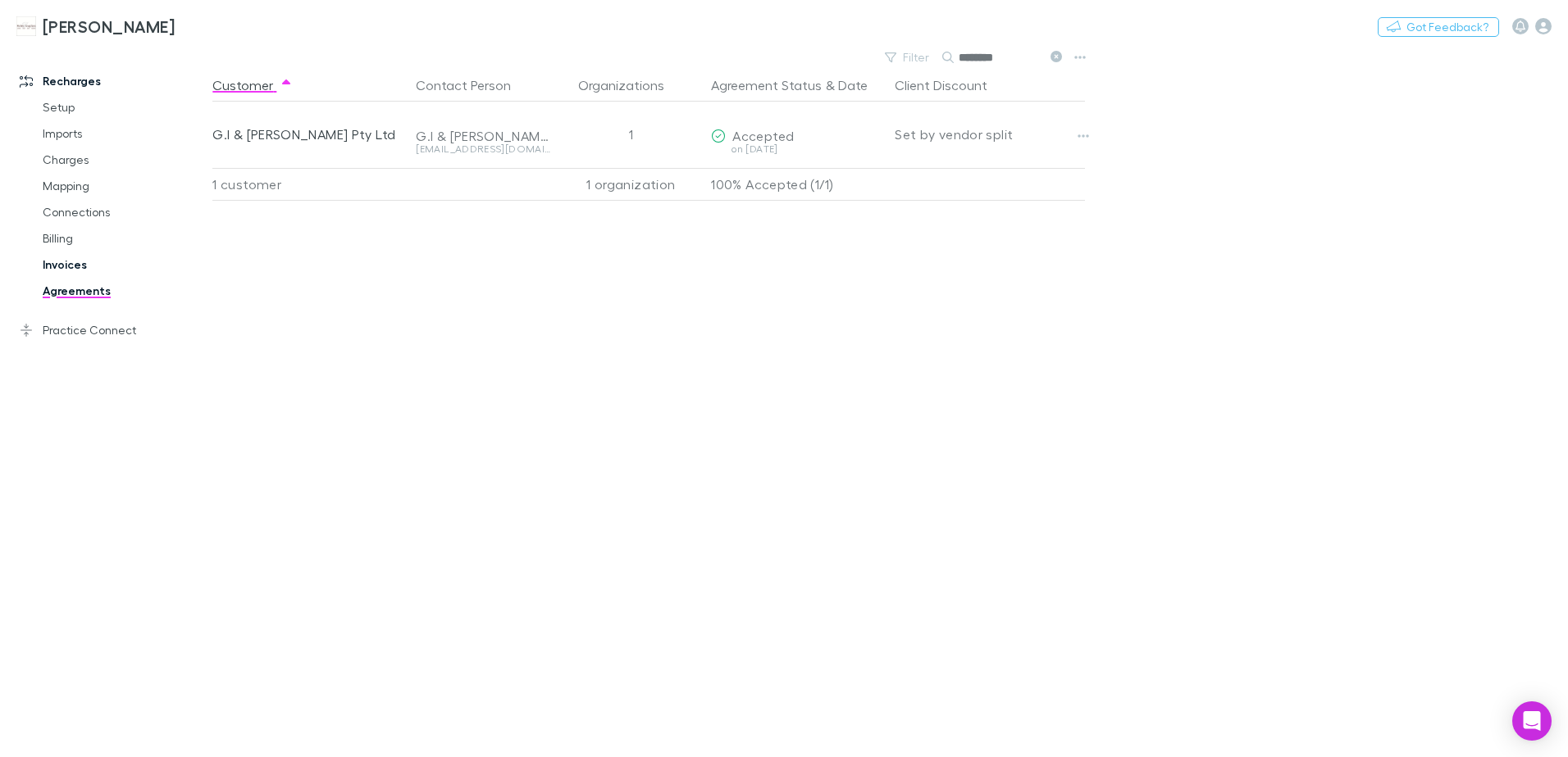
click at [69, 269] on link "Invoices" at bounding box center [123, 265] width 195 height 26
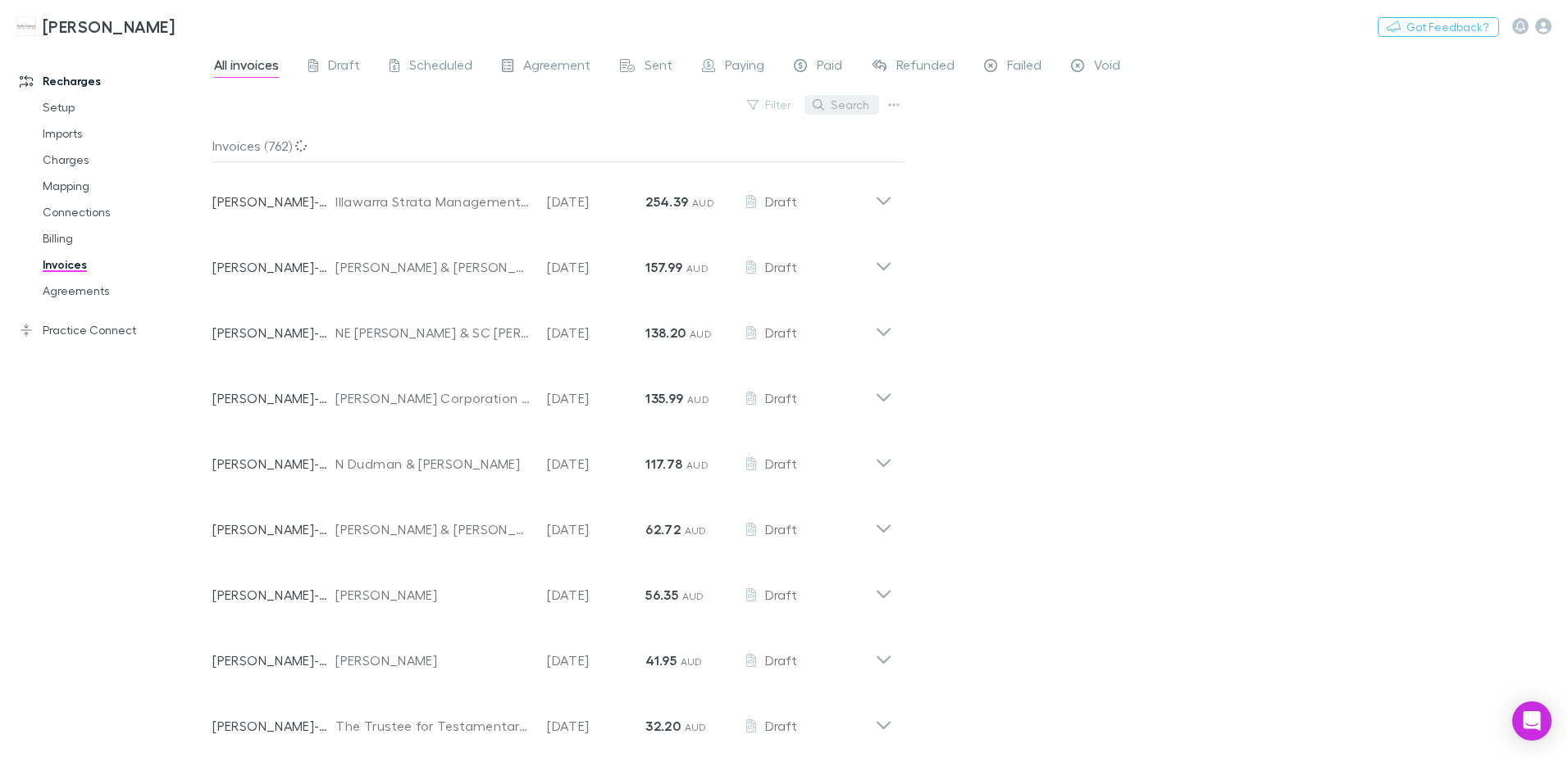
click at [851, 109] on button "Search" at bounding box center [841, 105] width 74 height 20
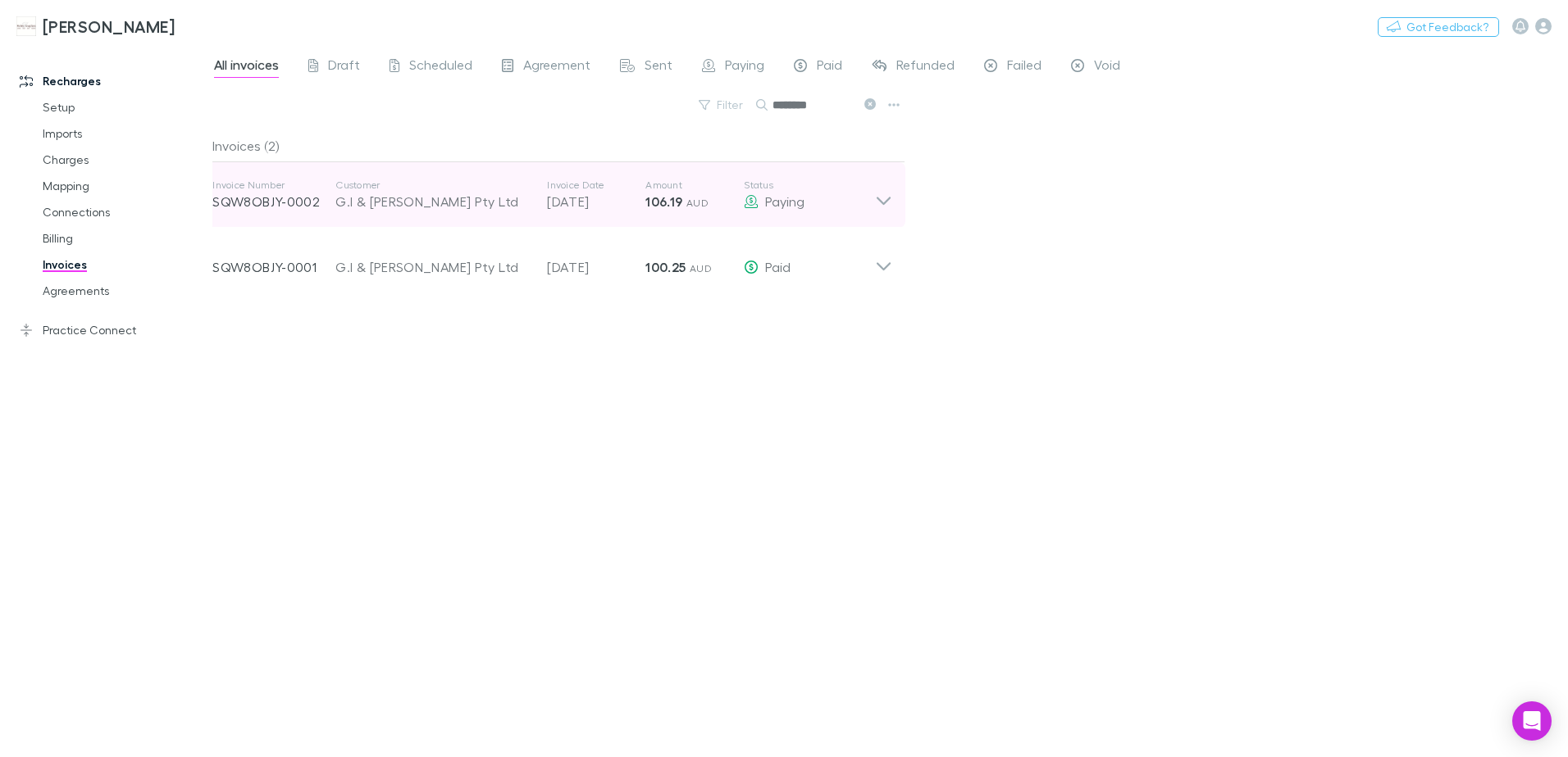
type input "********"
click at [882, 194] on icon at bounding box center [883, 195] width 17 height 33
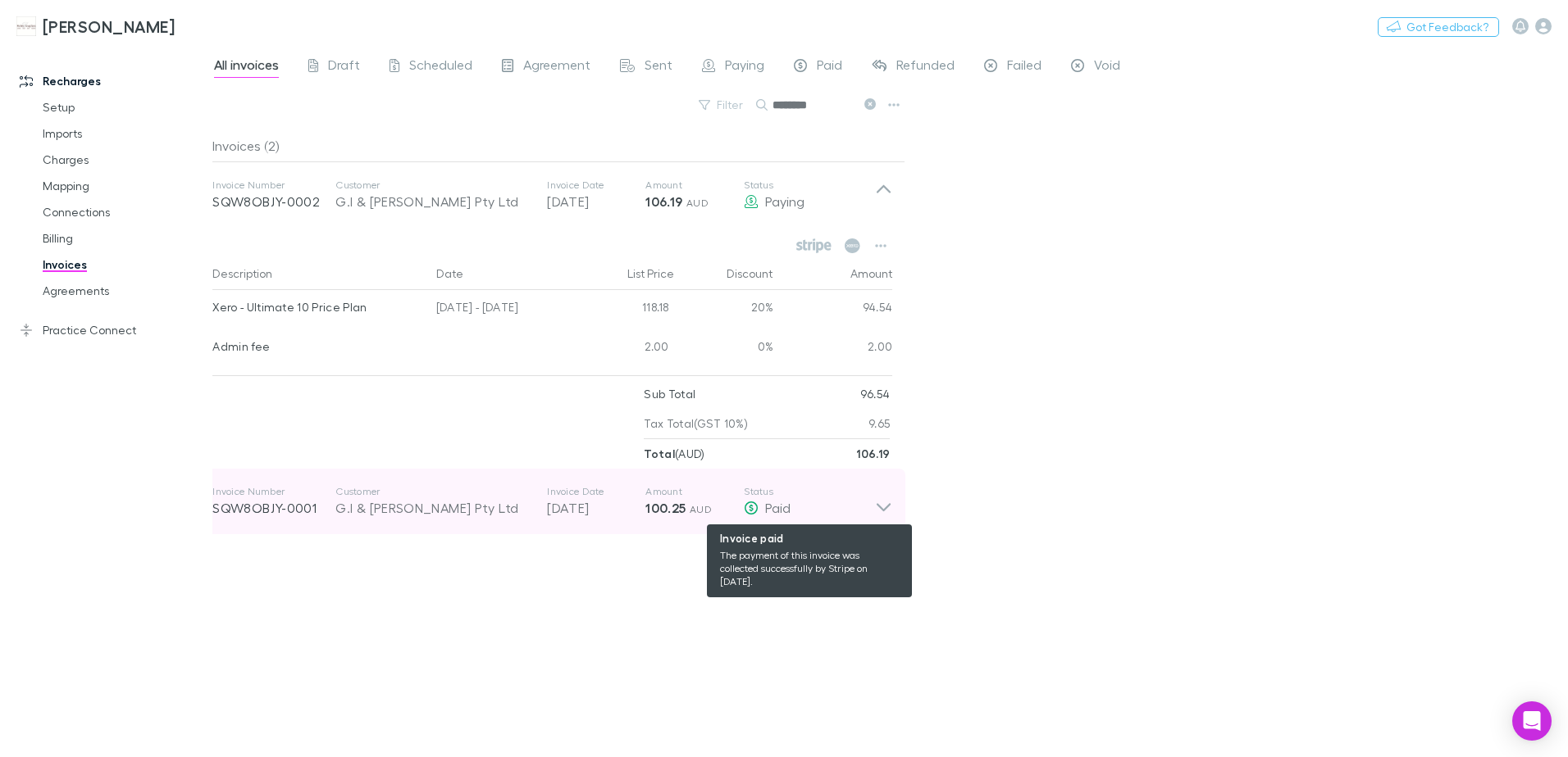
click at [868, 504] on div "Paid" at bounding box center [809, 508] width 131 height 20
